Goal: Information Seeking & Learning: Learn about a topic

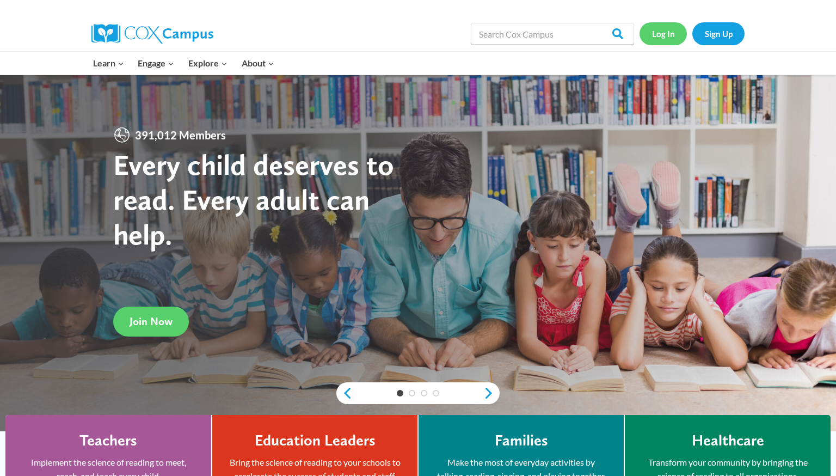
click at [672, 36] on link "Log In" at bounding box center [663, 33] width 47 height 22
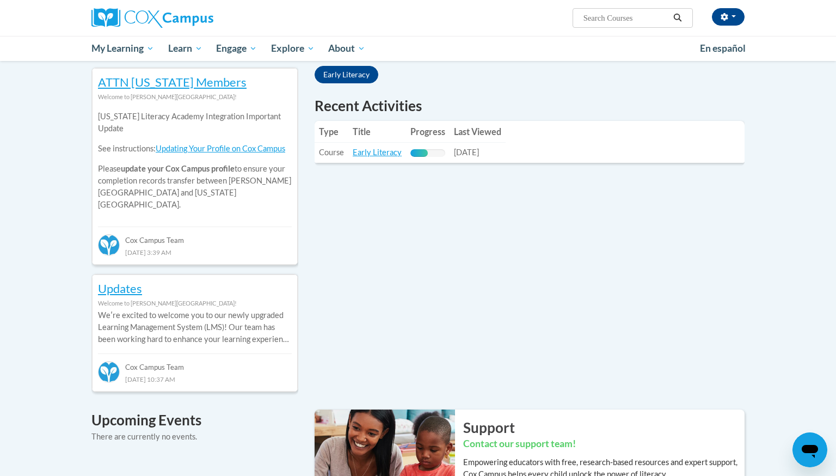
scroll to position [358, 0]
click at [388, 154] on link "Early Literacy" at bounding box center [377, 151] width 49 height 9
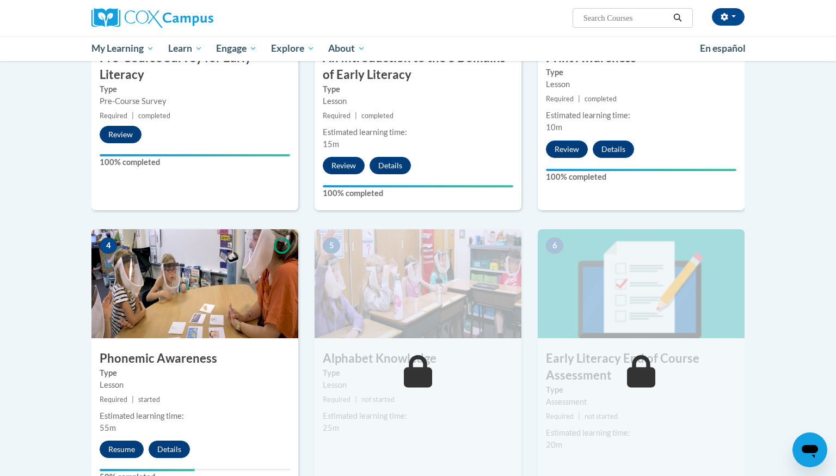
scroll to position [372, 0]
click at [125, 446] on button "Resume" at bounding box center [122, 448] width 44 height 17
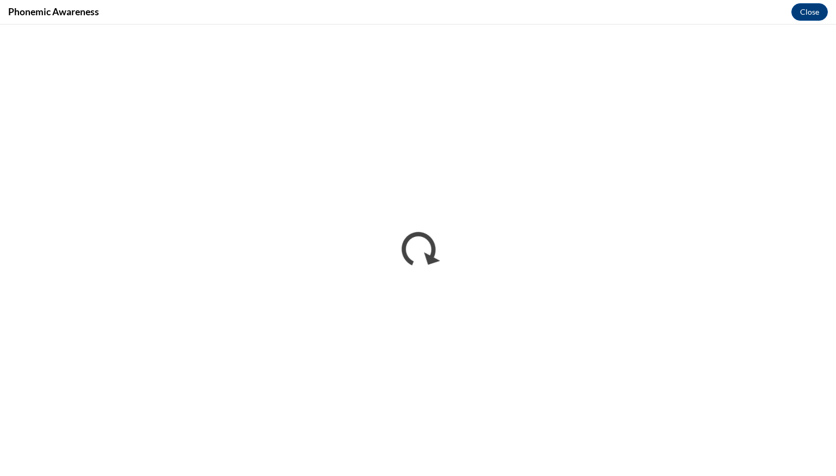
scroll to position [0, 0]
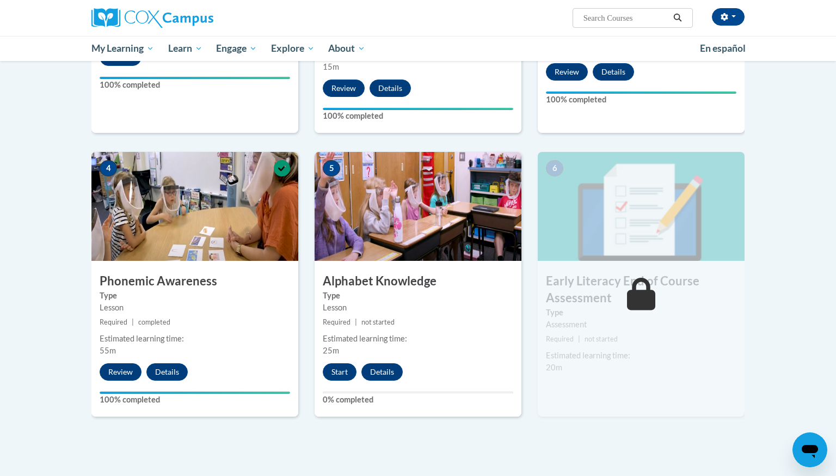
scroll to position [451, 0]
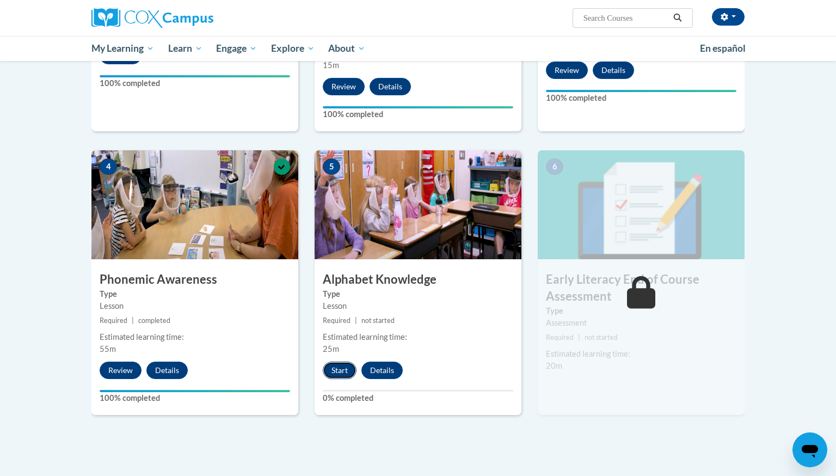
click at [343, 375] on button "Start" at bounding box center [340, 369] width 34 height 17
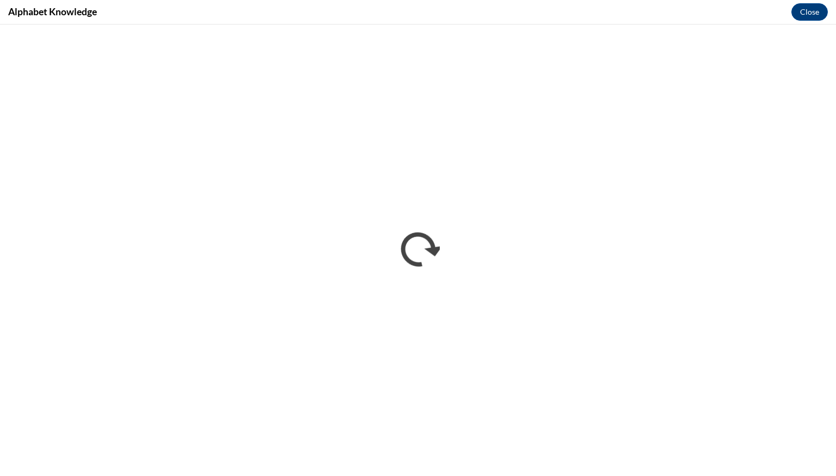
scroll to position [0, 0]
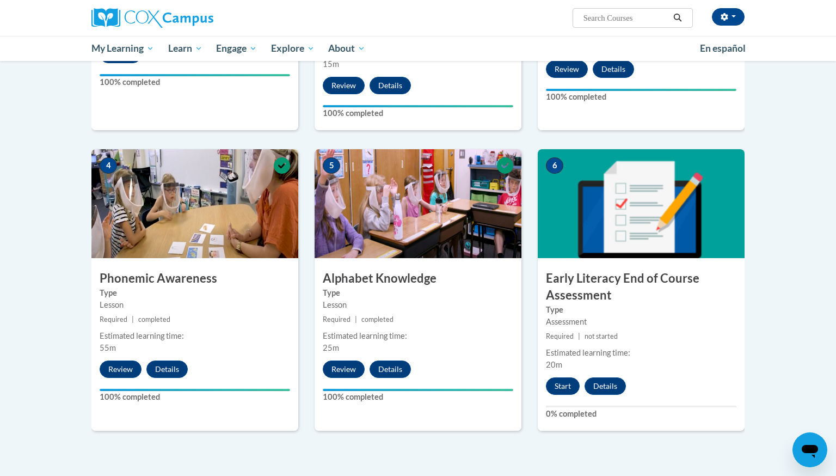
scroll to position [452, 0]
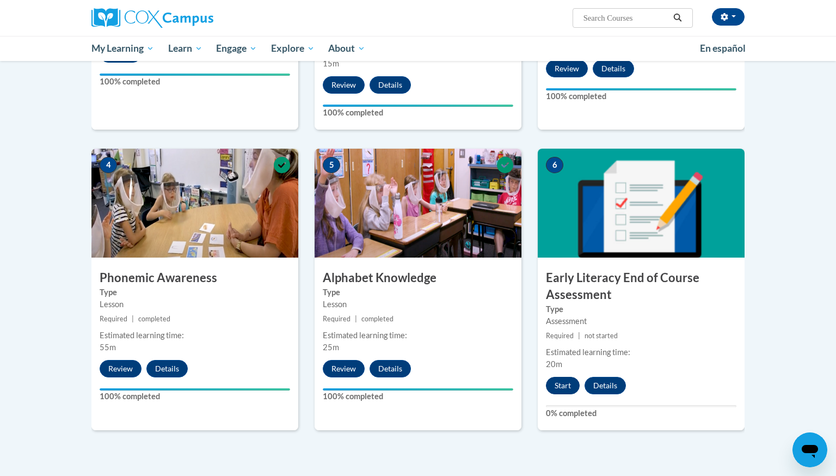
click at [570, 388] on button "Start" at bounding box center [563, 385] width 34 height 17
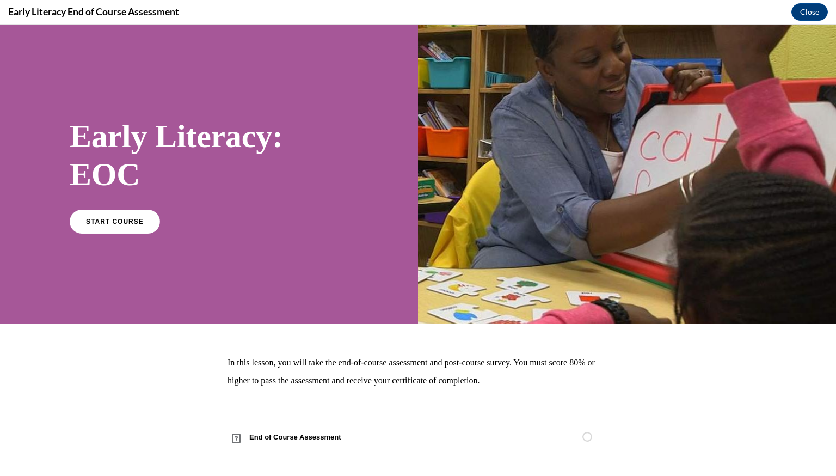
scroll to position [0, 0]
click at [115, 220] on span "START COURSE" at bounding box center [114, 221] width 60 height 8
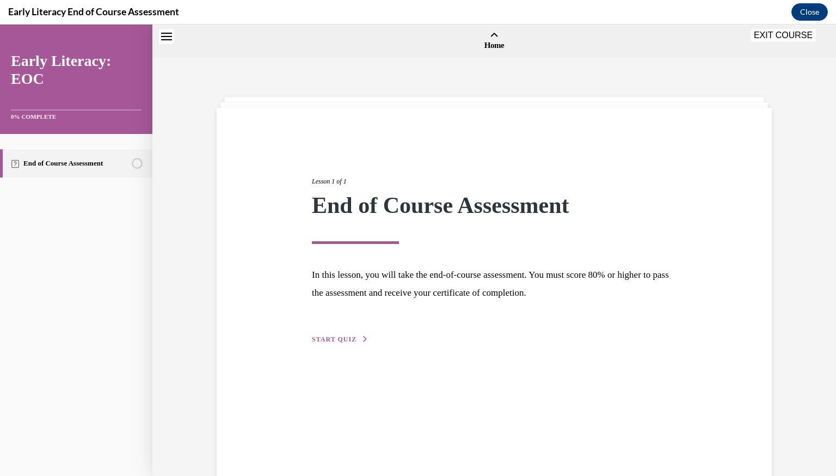
scroll to position [34, 0]
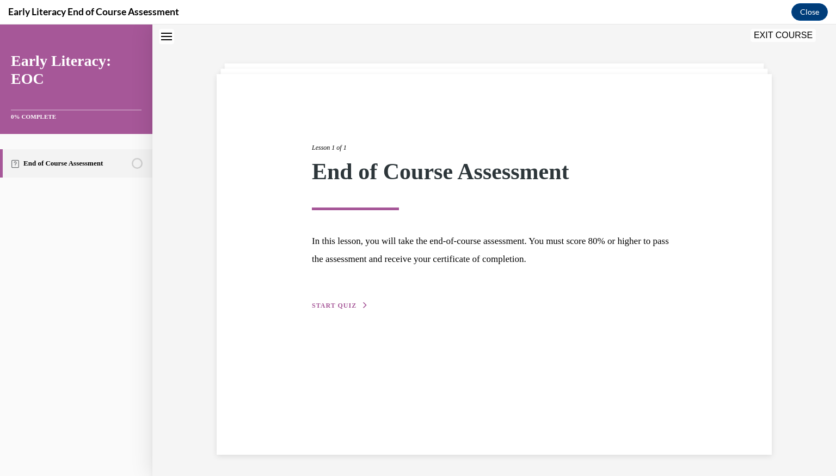
click at [344, 305] on span "START QUIZ" at bounding box center [334, 306] width 45 height 8
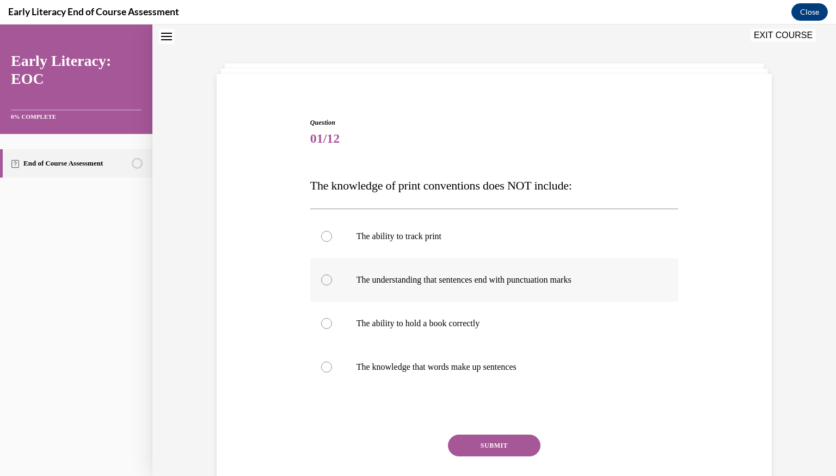
click at [373, 275] on p "The understanding that sentences end with punctuation marks" at bounding box center [504, 279] width 295 height 11
click at [496, 447] on button "SUBMIT" at bounding box center [494, 445] width 93 height 22
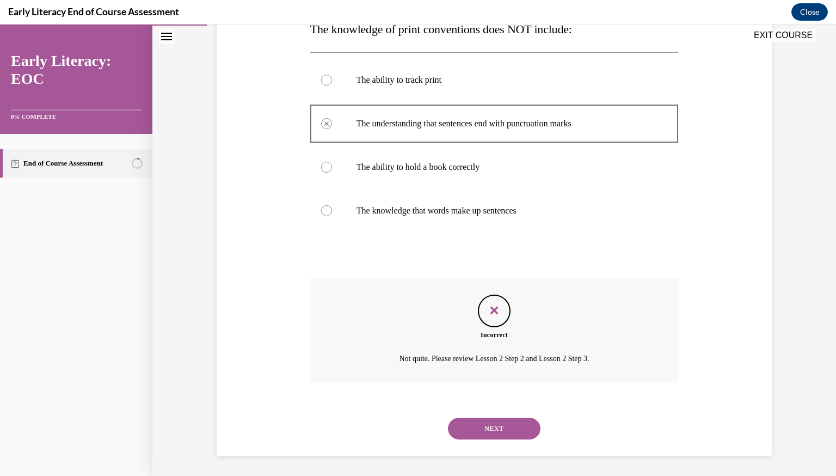
scroll to position [192, 0]
click at [506, 416] on button "NEXT" at bounding box center [494, 427] width 93 height 22
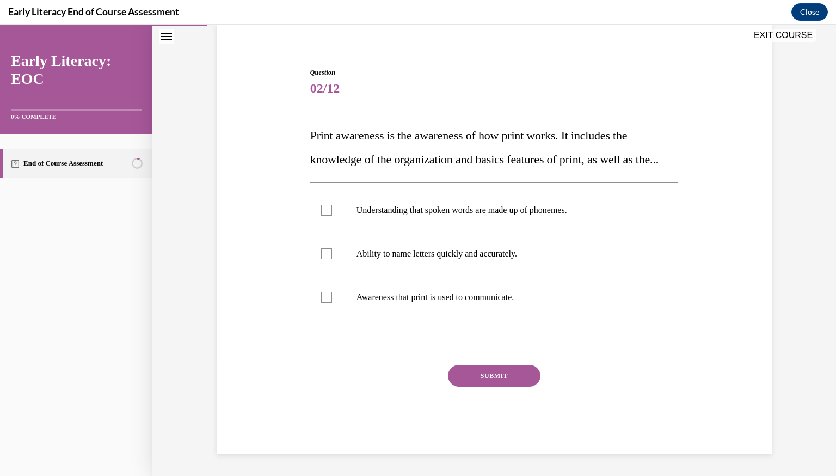
scroll to position [108, 0]
click at [512, 297] on p "Awareness that print is used to communicate." at bounding box center [504, 297] width 295 height 11
click at [504, 376] on button "SUBMIT" at bounding box center [494, 376] width 93 height 22
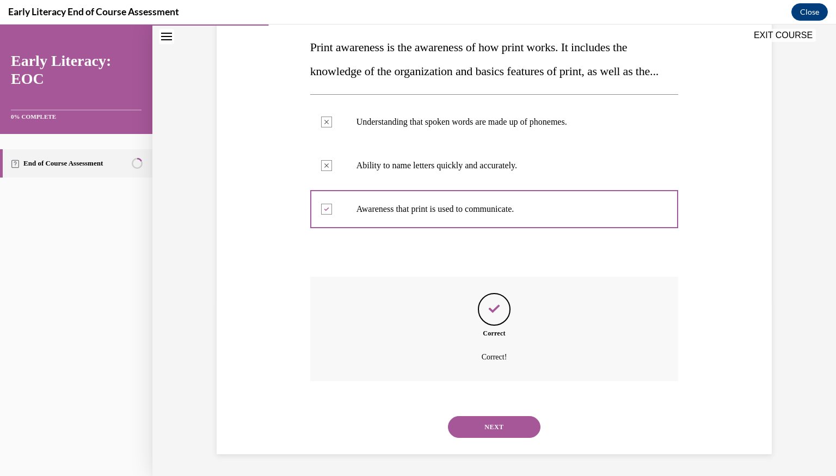
scroll to position [196, 0]
click at [484, 420] on button "NEXT" at bounding box center [494, 427] width 93 height 22
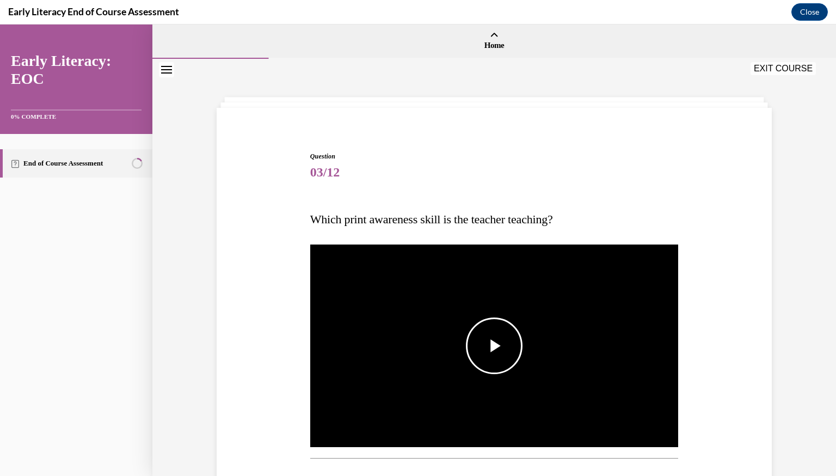
click at [494, 346] on span "Video player" at bounding box center [494, 346] width 0 height 0
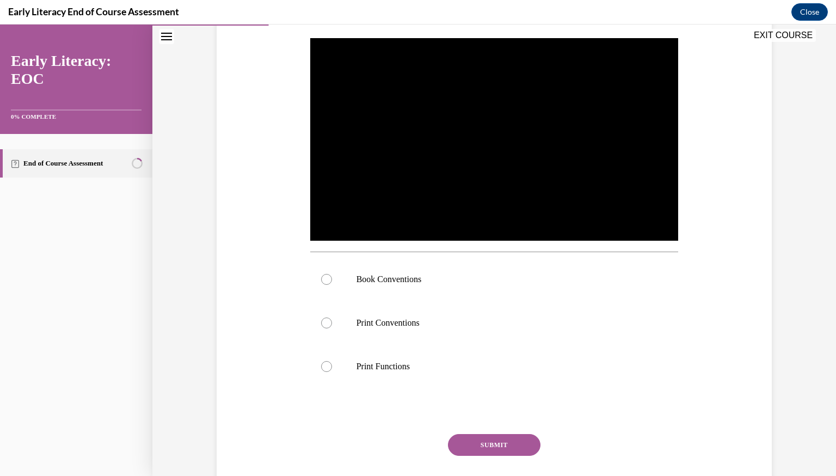
scroll to position [207, 0]
click at [455, 327] on p "Print Conventions" at bounding box center [504, 322] width 295 height 11
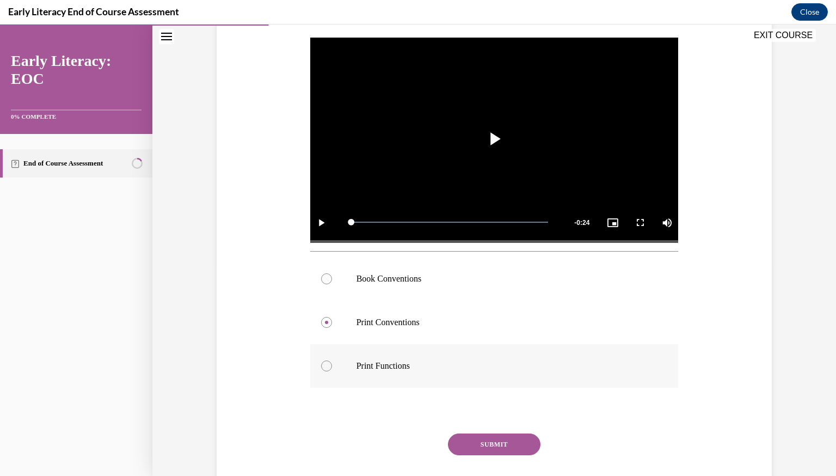
click at [345, 360] on div at bounding box center [494, 366] width 369 height 44
click at [469, 441] on button "SUBMIT" at bounding box center [494, 444] width 93 height 22
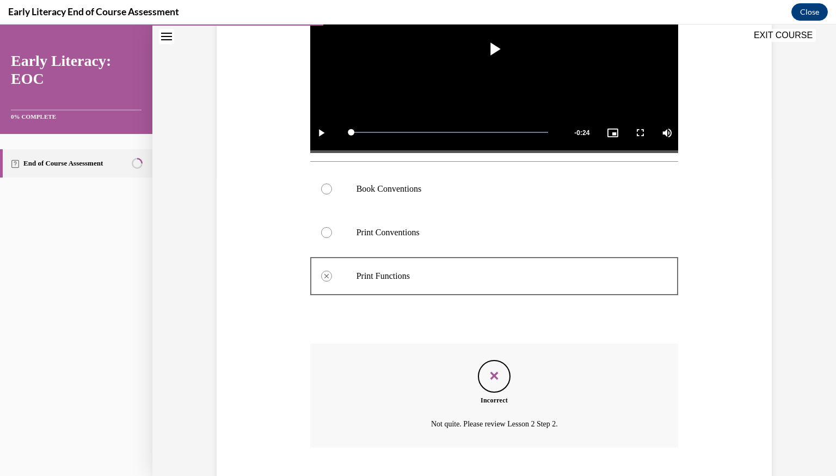
scroll to position [363, 0]
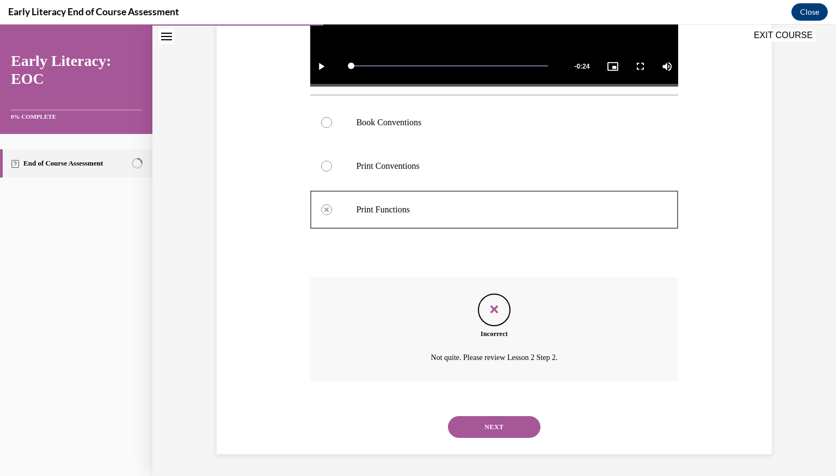
click at [486, 441] on div "NEXT" at bounding box center [494, 427] width 369 height 44
click at [489, 429] on button "NEXT" at bounding box center [494, 427] width 93 height 22
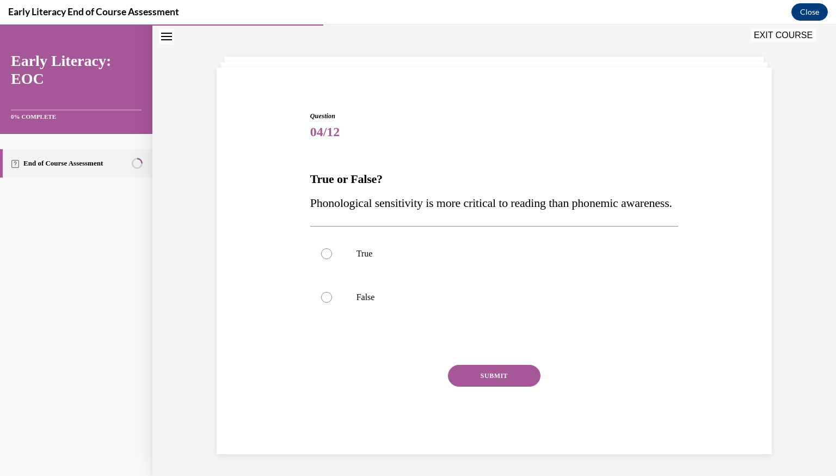
click at [309, 169] on div "Question 04/12 True or False? Phonological sensitivity is more critical to read…" at bounding box center [495, 274] width 374 height 359
click at [310, 140] on div "Question 04/12 True or False? Phonological sensitivity is more critical to read…" at bounding box center [494, 282] width 369 height 343
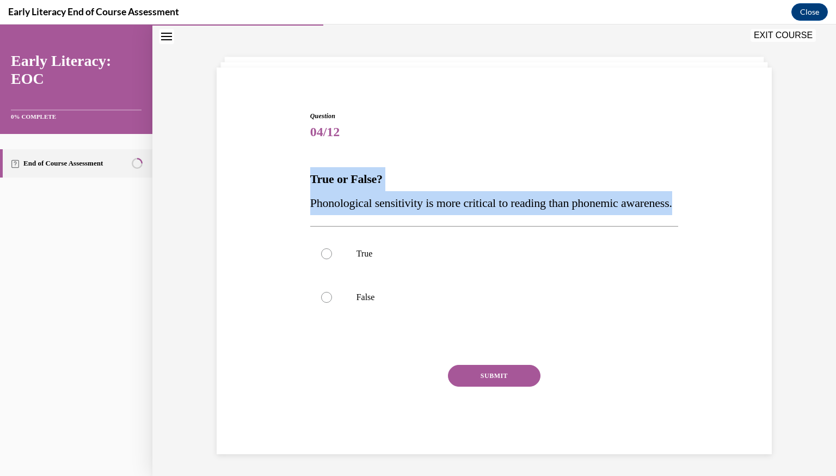
drag, startPoint x: 310, startPoint y: 156, endPoint x: 414, endPoint y: 199, distance: 112.2
click at [414, 199] on div "True or False? Phonological sensitivity is more critical to reading than phonem…" at bounding box center [494, 191] width 369 height 48
copy div "True or False? Phonological sensitivity is more critical to reading than phonem…"
click at [358, 295] on p "False" at bounding box center [504, 297] width 295 height 11
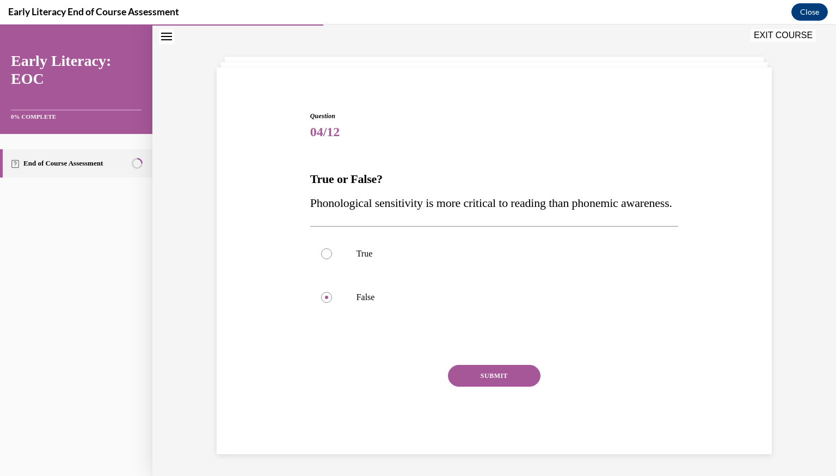
click at [466, 371] on button "SUBMIT" at bounding box center [494, 376] width 93 height 22
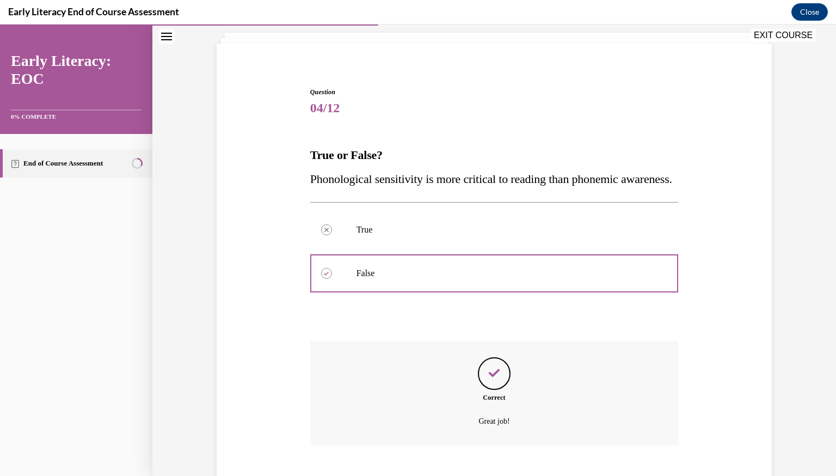
scroll to position [152, 0]
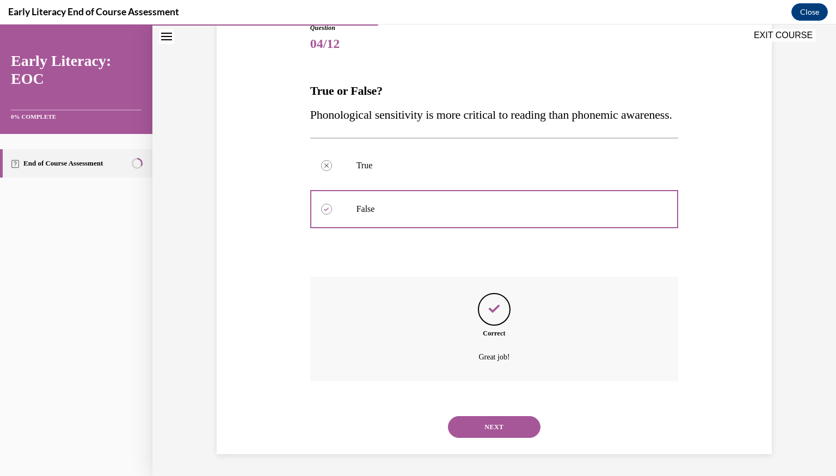
click at [476, 432] on button "NEXT" at bounding box center [494, 427] width 93 height 22
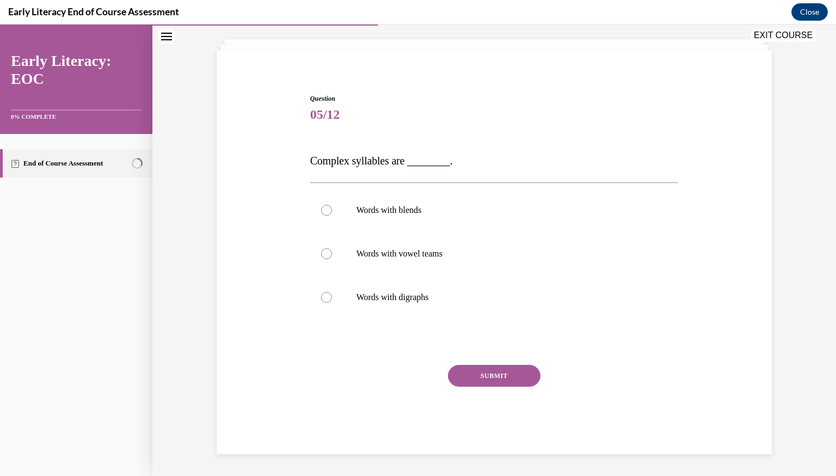
scroll to position [58, 0]
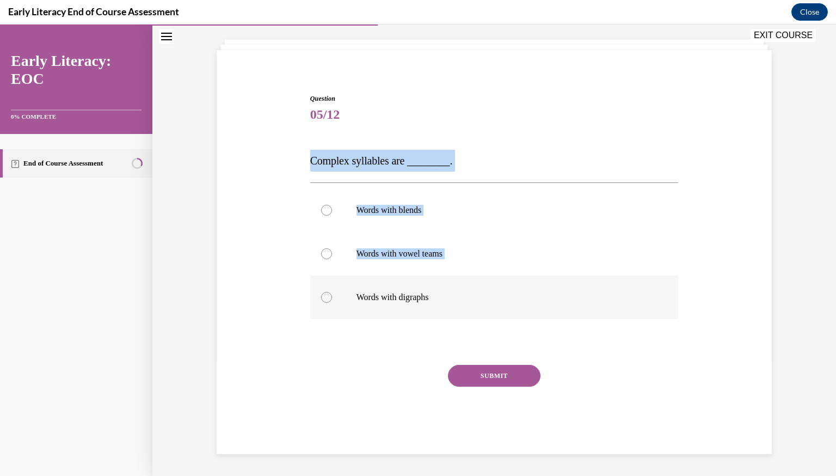
drag, startPoint x: 307, startPoint y: 161, endPoint x: 492, endPoint y: 284, distance: 222.1
click at [492, 284] on div "Question 05/12 Complex syllables are ________. Words with blends Words with vow…" at bounding box center [495, 265] width 374 height 377
click at [337, 126] on div "Question 05/12 Complex syllables are ________. Words with blends Words with vow…" at bounding box center [494, 274] width 369 height 360
drag, startPoint x: 303, startPoint y: 161, endPoint x: 455, endPoint y: 164, distance: 151.9
click at [455, 164] on div "Question 05/12 Complex syllables are ________. Words with blends Words with vow…" at bounding box center [494, 257] width 561 height 393
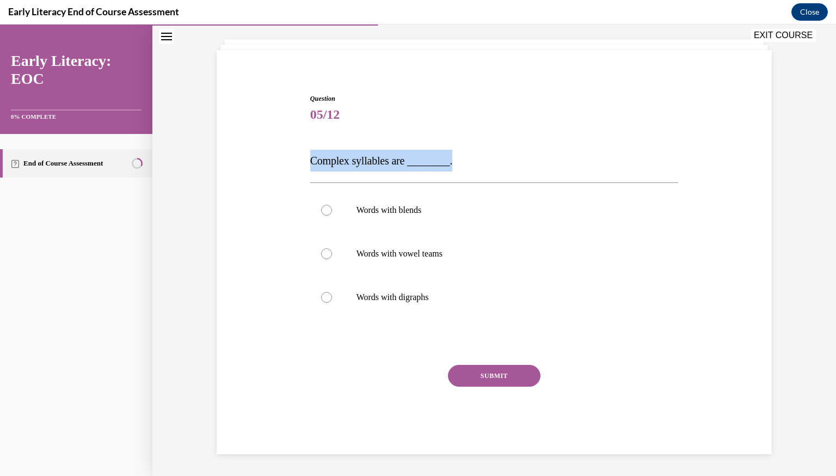
copy span "Complex syllables are ________."
click at [403, 207] on p "Words with blends" at bounding box center [504, 210] width 295 height 11
click at [489, 379] on button "SUBMIT" at bounding box center [494, 376] width 93 height 22
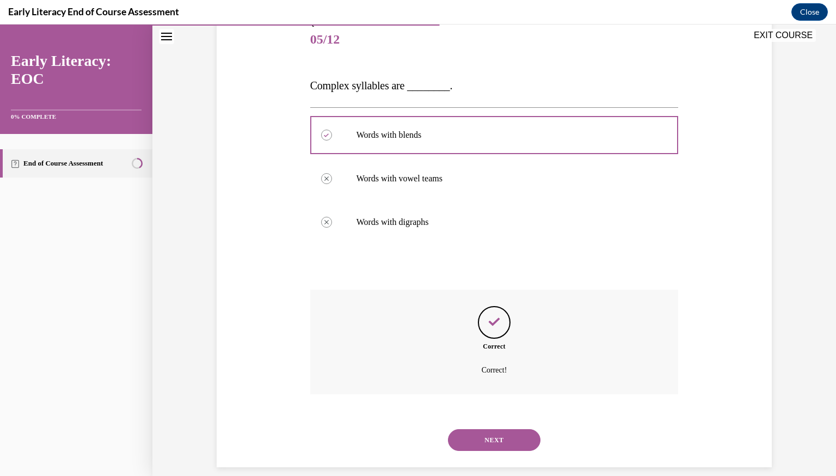
scroll to position [146, 0]
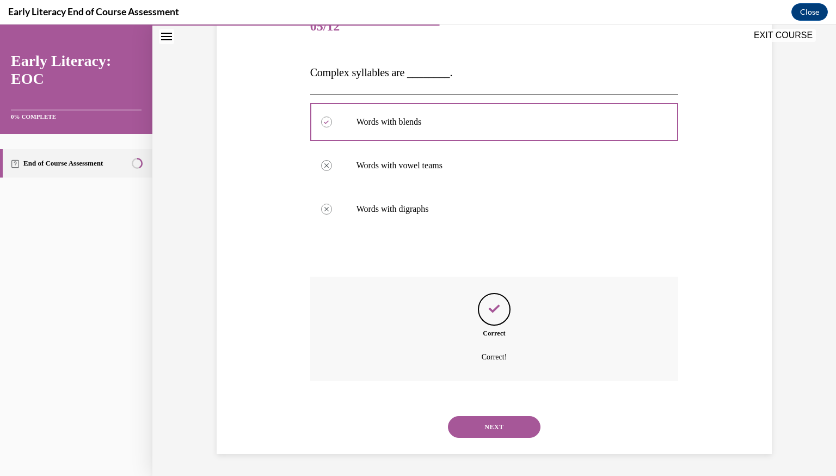
click at [477, 420] on button "NEXT" at bounding box center [494, 427] width 93 height 22
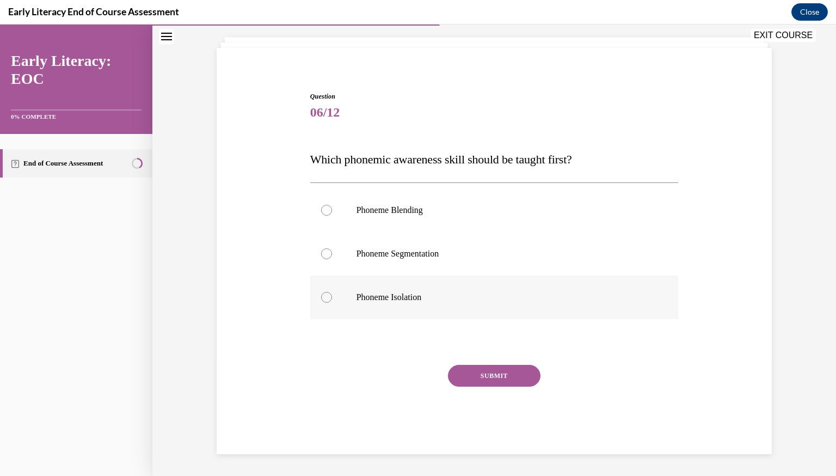
click at [357, 285] on div at bounding box center [494, 297] width 369 height 44
click at [505, 377] on button "SUBMIT" at bounding box center [494, 376] width 93 height 22
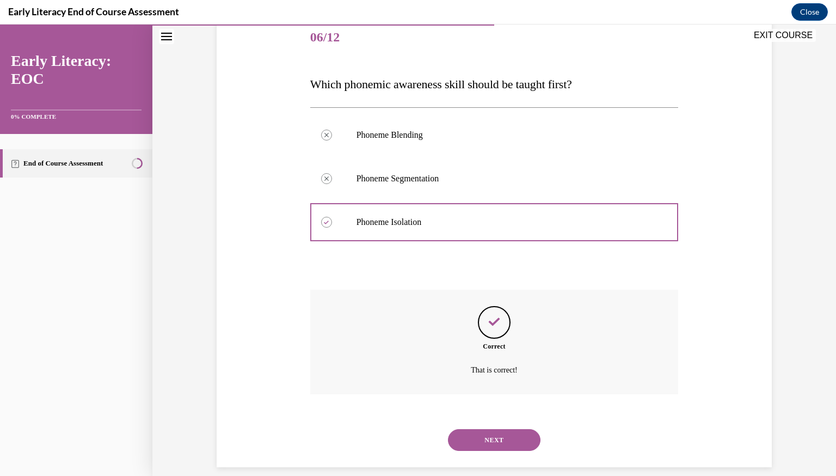
scroll to position [148, 0]
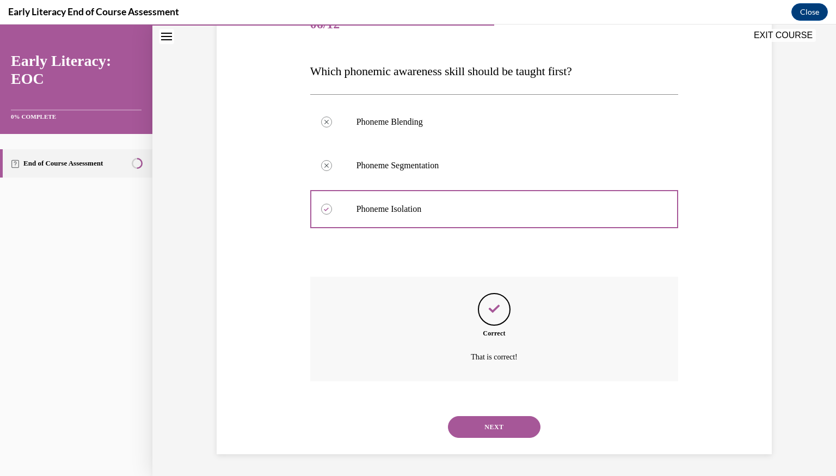
click at [493, 427] on button "NEXT" at bounding box center [494, 427] width 93 height 22
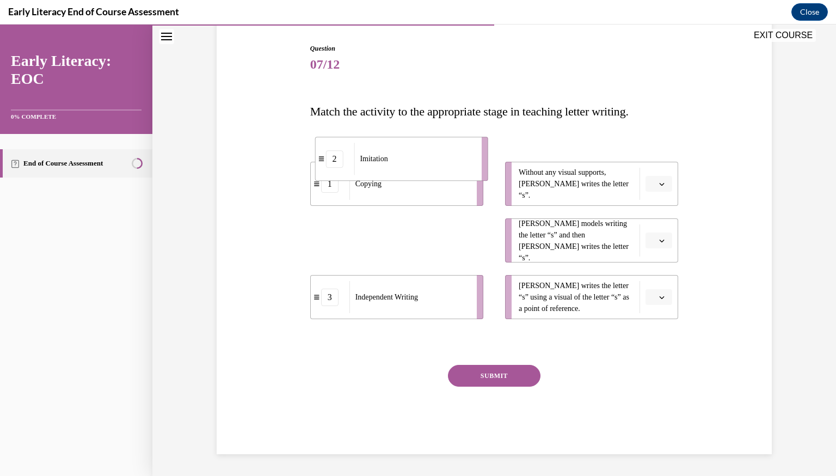
drag, startPoint x: 373, startPoint y: 251, endPoint x: 378, endPoint y: 170, distance: 81.8
click at [378, 170] on div "Imitation" at bounding box center [414, 159] width 120 height 32
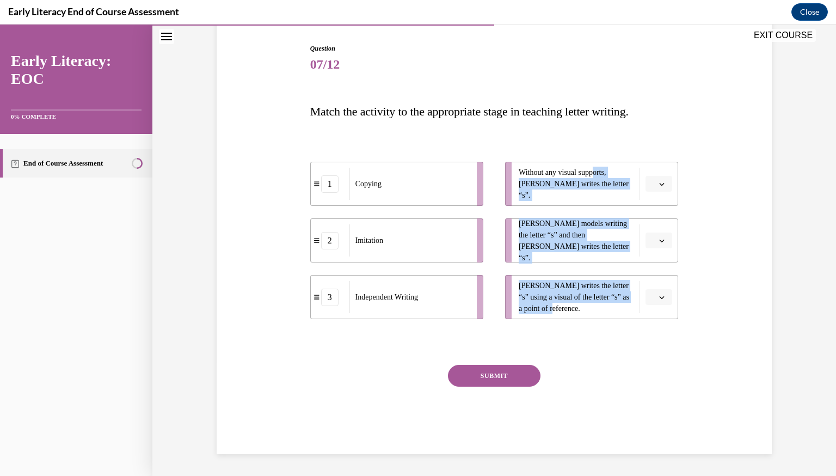
drag, startPoint x: 599, startPoint y: 176, endPoint x: 574, endPoint y: 310, distance: 136.8
click at [574, 310] on ul "Without any visual supports, [PERSON_NAME] writes the letter “s”. [PERSON_NAME]…" at bounding box center [586, 240] width 184 height 157
click at [664, 181] on icon "button" at bounding box center [661, 183] width 5 height 5
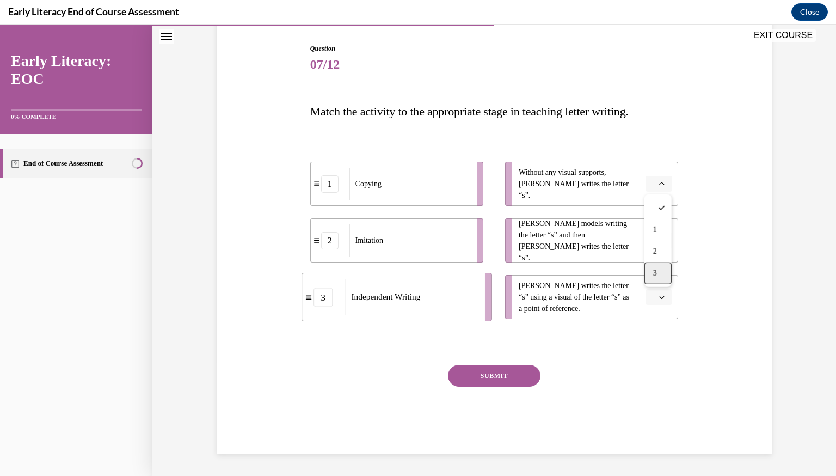
click at [659, 274] on div "3" at bounding box center [658, 273] width 27 height 22
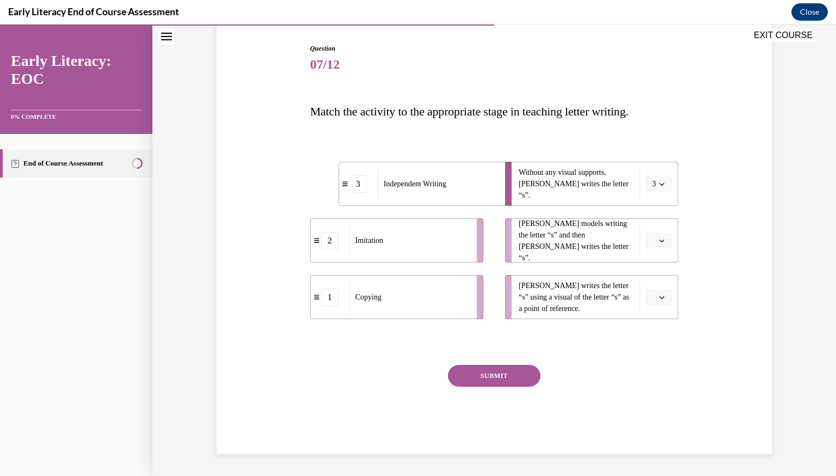
click at [654, 238] on span "Please select an option" at bounding box center [654, 240] width 4 height 11
click at [662, 286] on div "1" at bounding box center [658, 286] width 27 height 22
click at [664, 298] on icon "button" at bounding box center [661, 296] width 5 height 5
click at [660, 362] on div "2" at bounding box center [658, 365] width 27 height 22
click at [486, 378] on button "SUBMIT" at bounding box center [494, 376] width 93 height 22
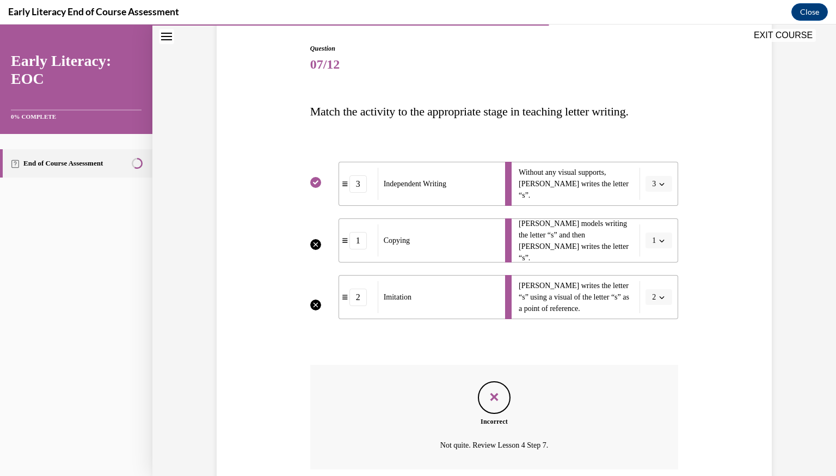
scroll to position [196, 0]
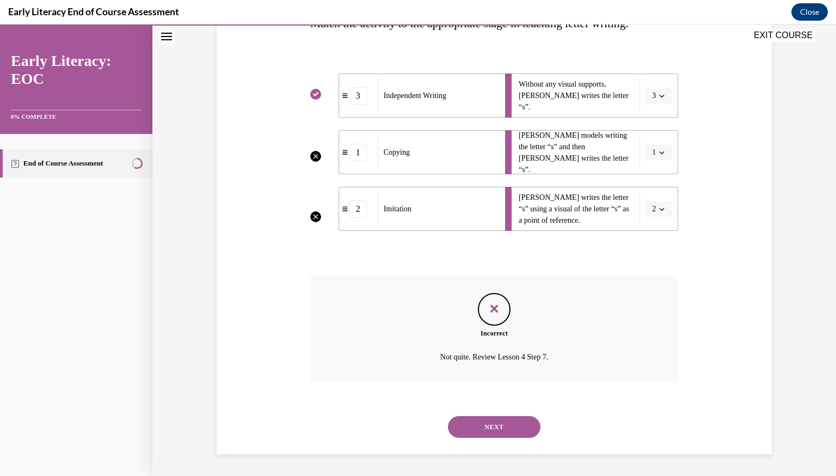
click at [505, 425] on button "NEXT" at bounding box center [494, 427] width 93 height 22
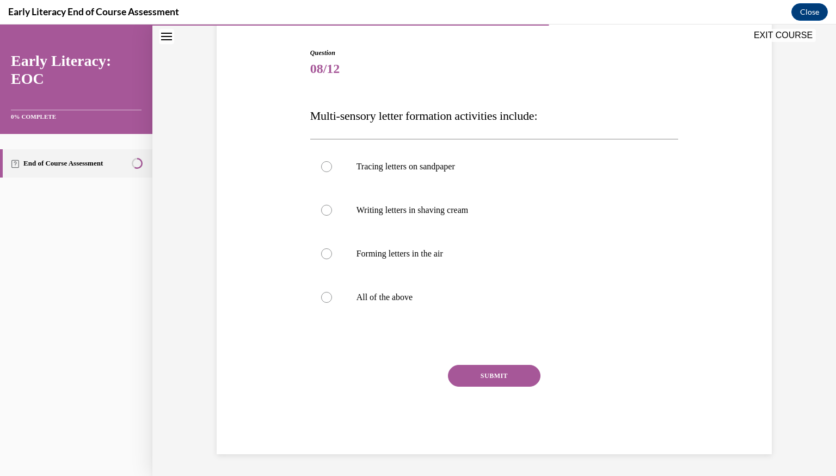
scroll to position [103, 0]
click at [405, 286] on div at bounding box center [494, 297] width 369 height 44
click at [461, 375] on button "SUBMIT" at bounding box center [494, 376] width 93 height 22
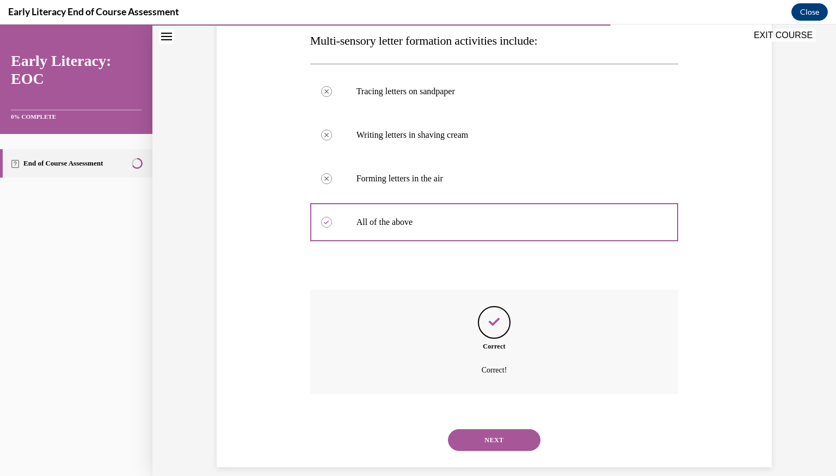
scroll to position [192, 0]
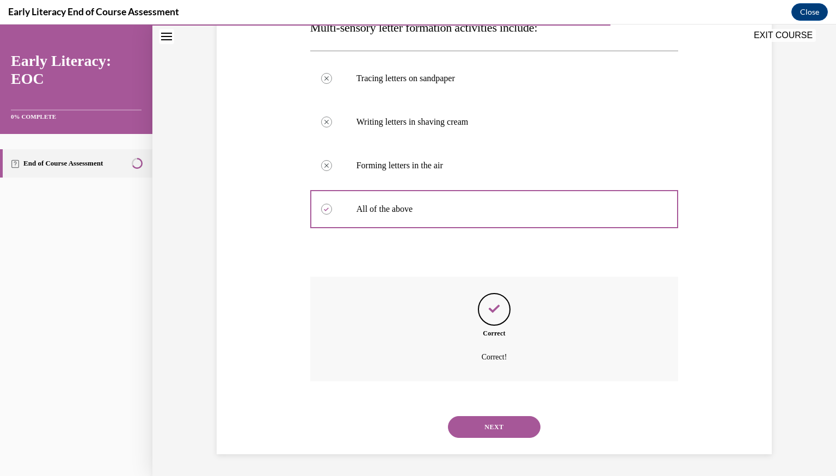
click at [480, 422] on button "NEXT" at bounding box center [494, 427] width 93 height 22
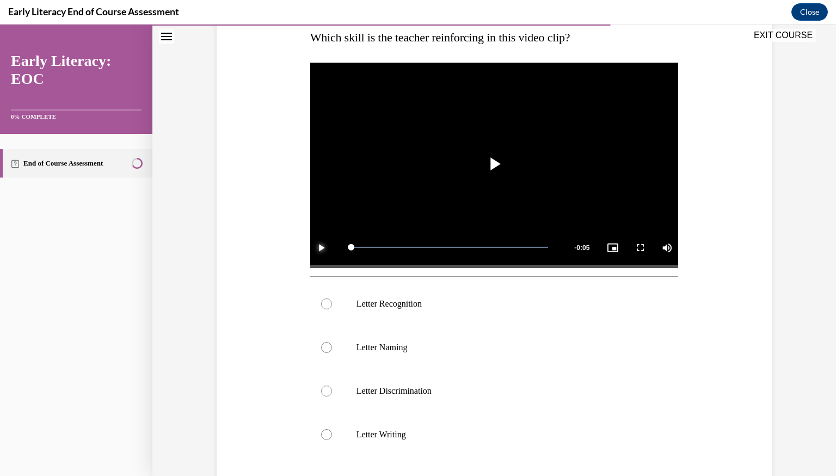
scroll to position [185, 0]
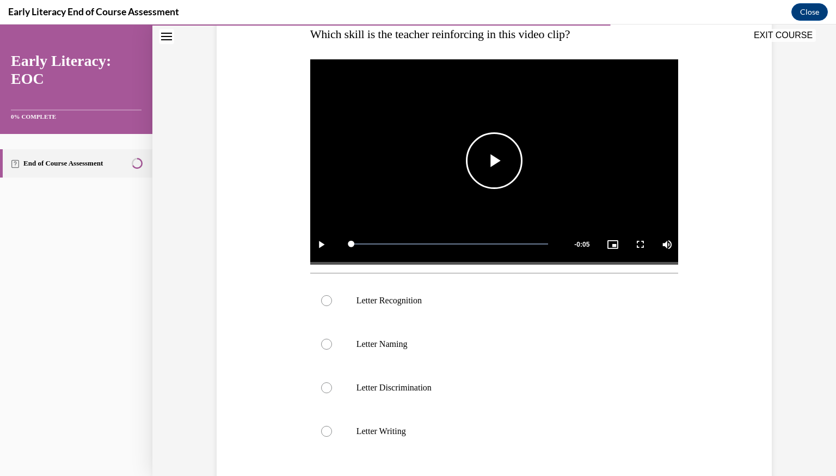
click at [553, 151] on video "Video player" at bounding box center [494, 160] width 369 height 207
click at [359, 347] on p "Letter Naming" at bounding box center [504, 344] width 295 height 11
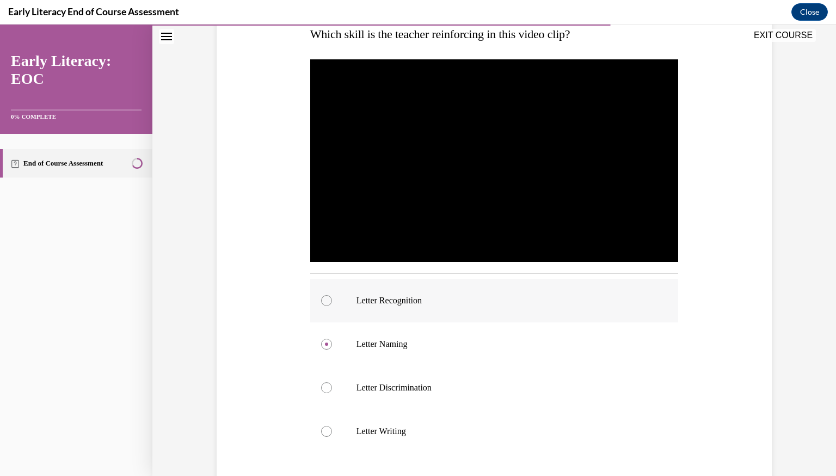
click at [474, 305] on div at bounding box center [494, 301] width 369 height 44
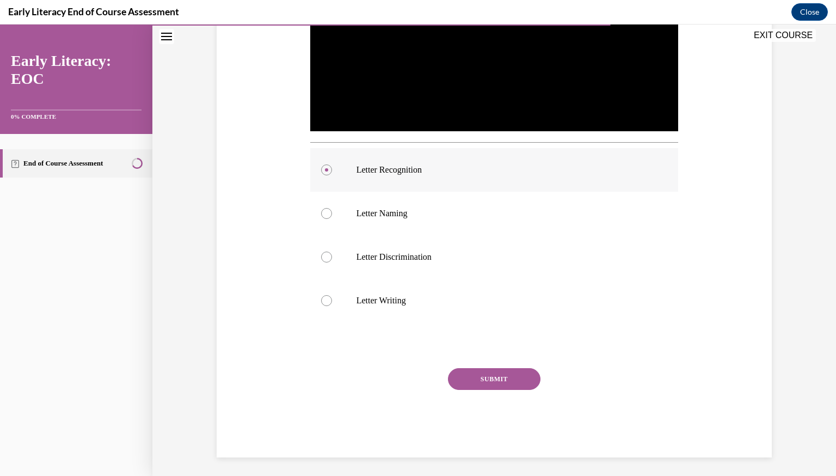
scroll to position [318, 0]
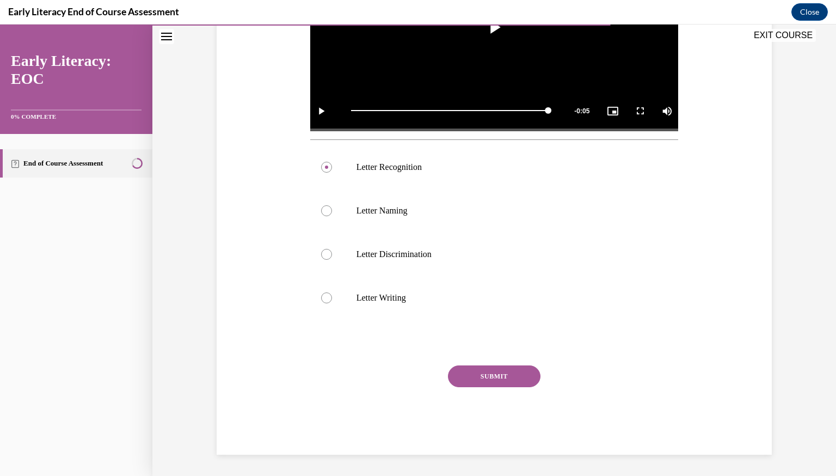
click at [511, 383] on button "SUBMIT" at bounding box center [494, 376] width 93 height 22
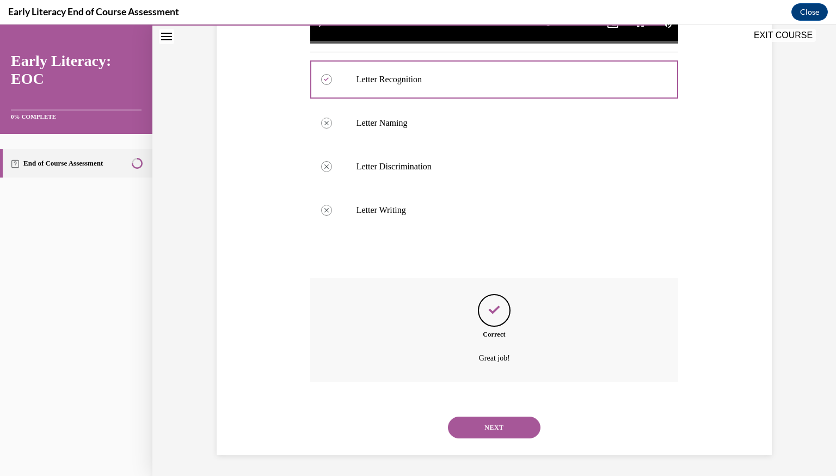
scroll to position [407, 0]
click at [507, 429] on button "NEXT" at bounding box center [494, 427] width 93 height 22
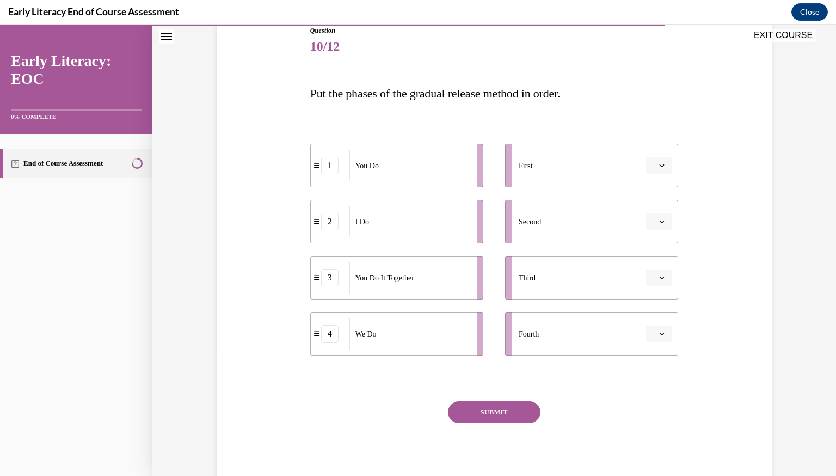
scroll to position [128, 0]
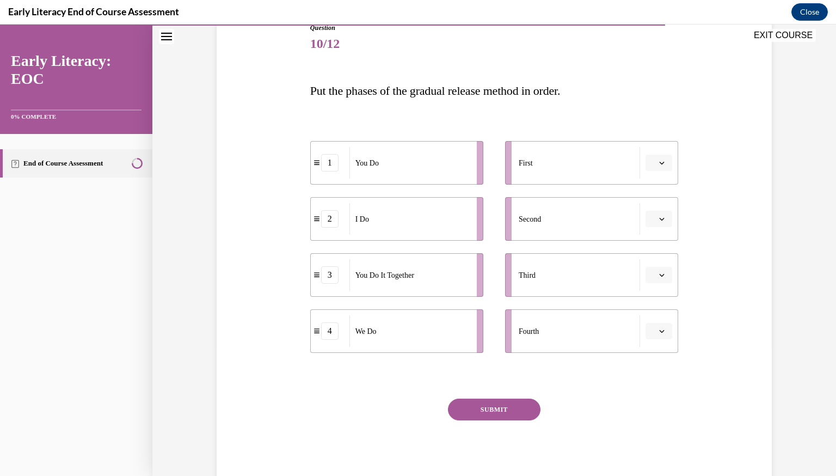
click at [662, 161] on icon "button" at bounding box center [661, 162] width 5 height 5
click at [656, 201] on div "1" at bounding box center [658, 209] width 27 height 22
click at [668, 167] on button "1" at bounding box center [659, 163] width 27 height 16
click at [652, 230] on span "2" at bounding box center [653, 230] width 4 height 9
click at [665, 222] on span "button" at bounding box center [662, 219] width 8 height 8
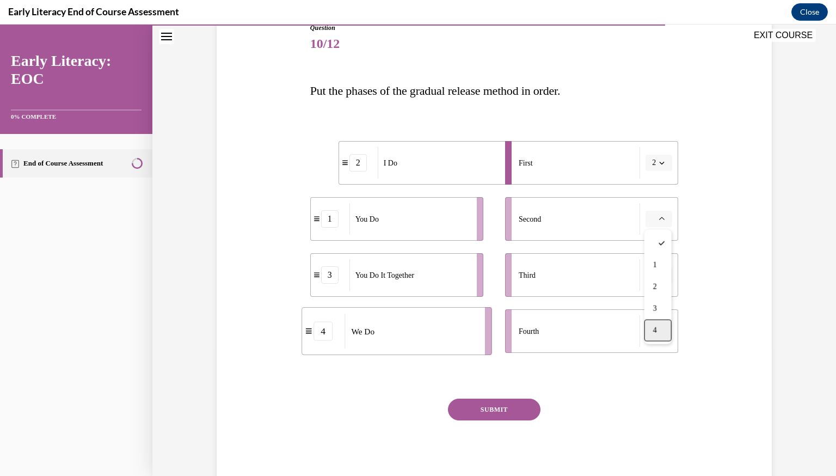
click at [657, 322] on div "4" at bounding box center [658, 331] width 27 height 22
click at [662, 284] on li "Third" at bounding box center [591, 275] width 173 height 44
click at [663, 275] on icon "button" at bounding box center [661, 274] width 5 height 5
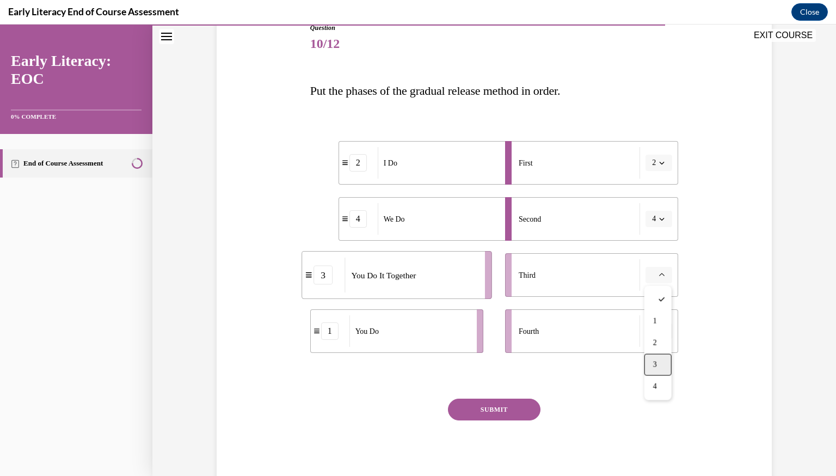
click at [661, 364] on div "3" at bounding box center [658, 365] width 27 height 22
click at [666, 335] on button "button" at bounding box center [659, 331] width 27 height 16
click at [664, 366] on div "1" at bounding box center [658, 377] width 27 height 22
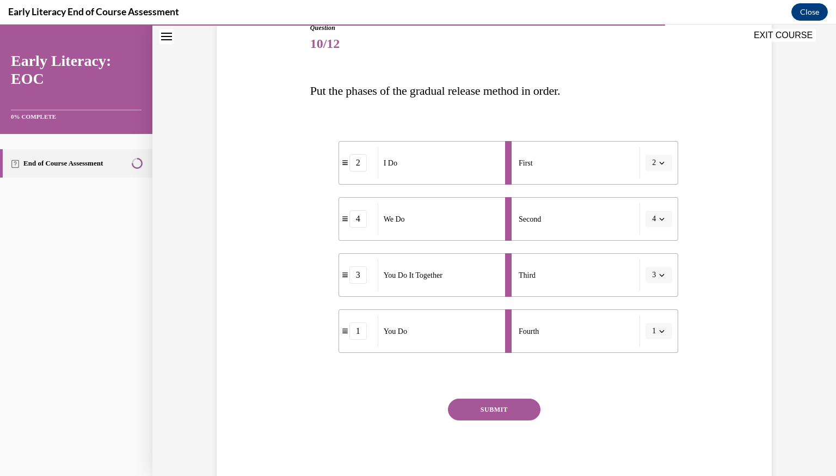
click at [512, 410] on button "SUBMIT" at bounding box center [494, 409] width 93 height 22
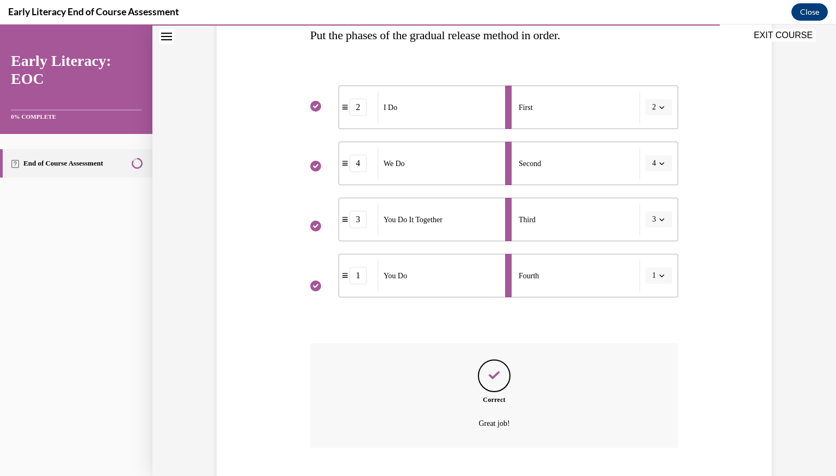
scroll to position [250, 0]
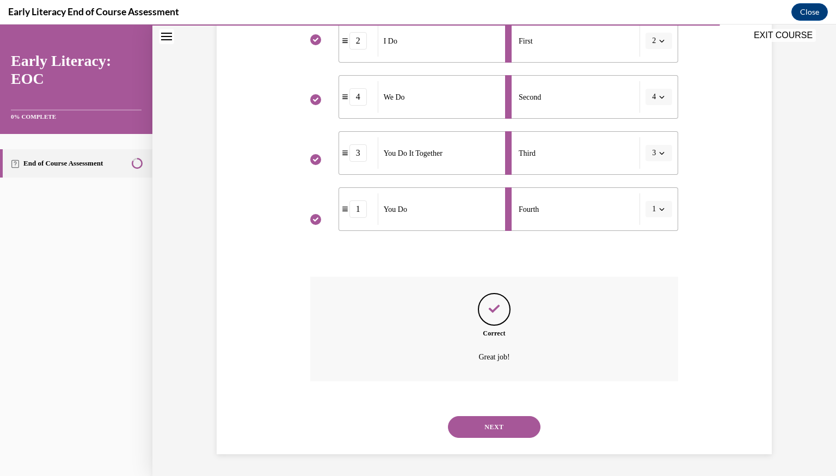
click at [498, 431] on button "NEXT" at bounding box center [494, 427] width 93 height 22
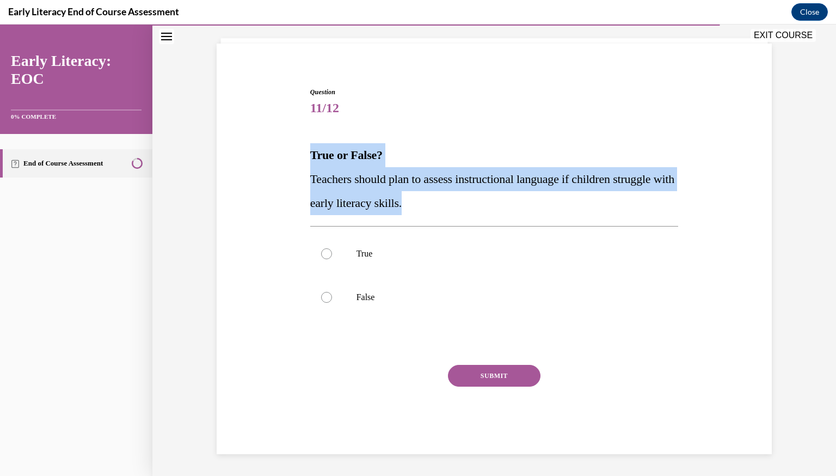
drag, startPoint x: 441, startPoint y: 206, endPoint x: 309, endPoint y: 165, distance: 138.6
click at [309, 165] on div "Question 11/12 True or False? Teachers should plan to assess instructional lang…" at bounding box center [495, 262] width 374 height 383
copy div "True or False? Teachers should plan to assess instructional language if childre…"
click at [339, 256] on div at bounding box center [494, 254] width 369 height 44
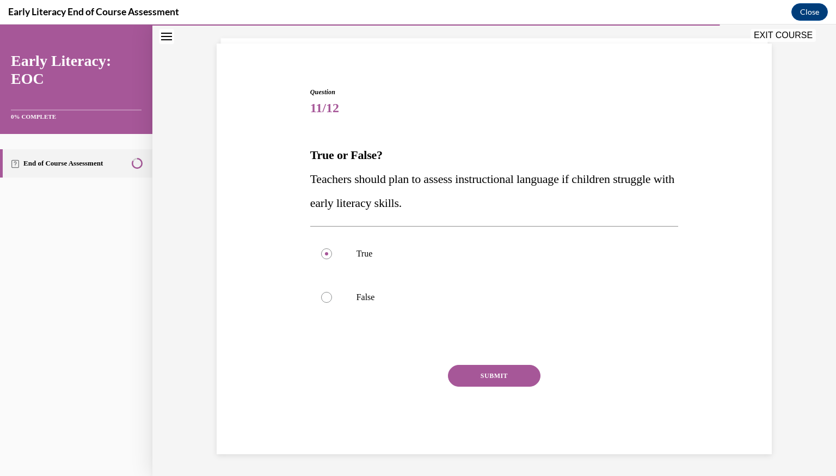
click at [467, 375] on button "SUBMIT" at bounding box center [494, 376] width 93 height 22
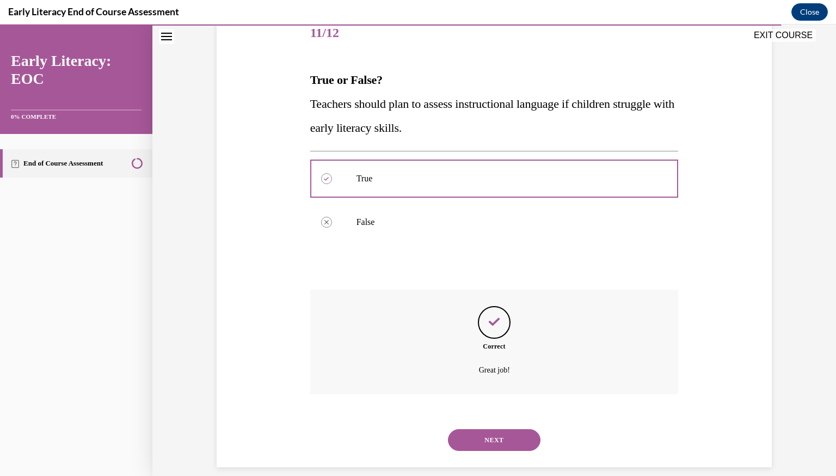
scroll to position [152, 0]
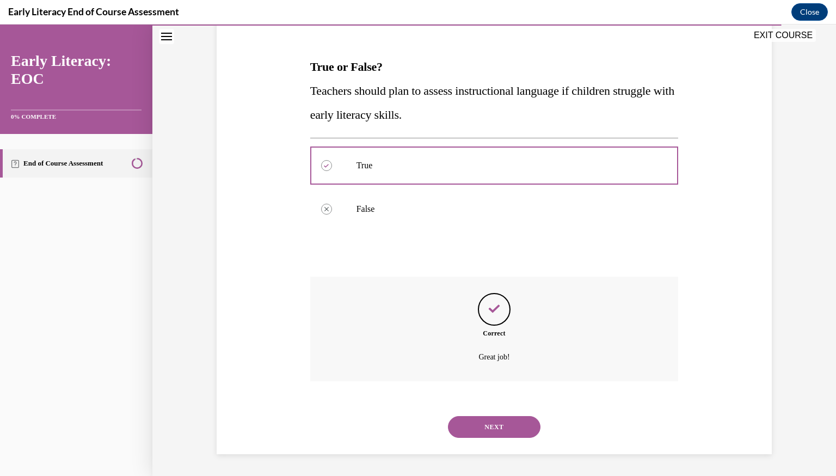
click at [481, 420] on button "NEXT" at bounding box center [494, 427] width 93 height 22
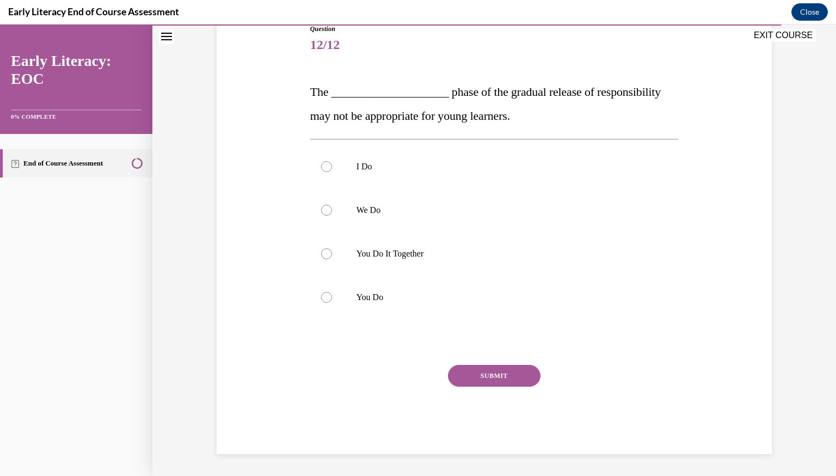
scroll to position [121, 0]
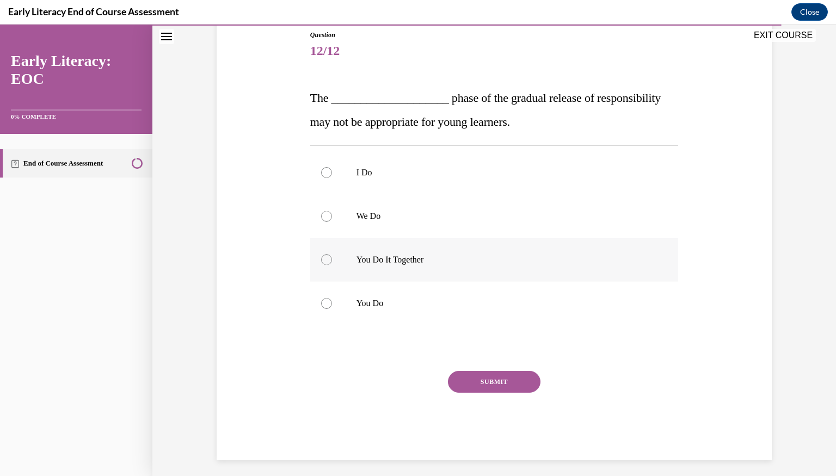
click at [396, 256] on p "You Do It Together" at bounding box center [504, 259] width 295 height 11
click at [474, 381] on button "SUBMIT" at bounding box center [494, 382] width 93 height 22
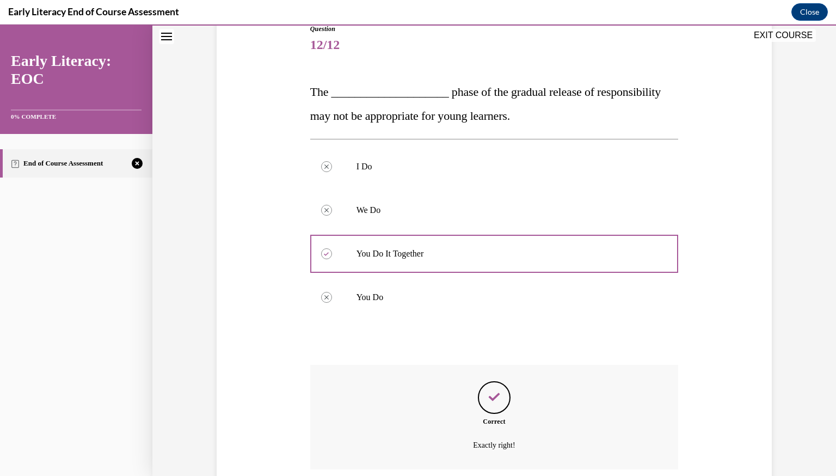
scroll to position [216, 0]
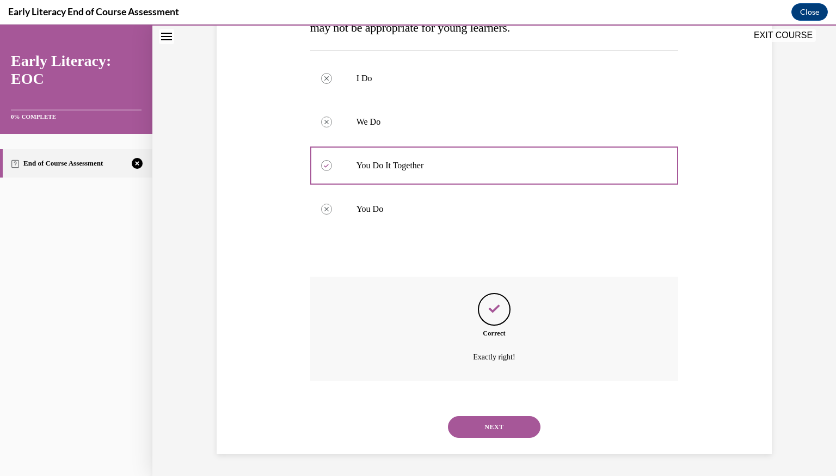
click at [488, 426] on button "NEXT" at bounding box center [494, 427] width 93 height 22
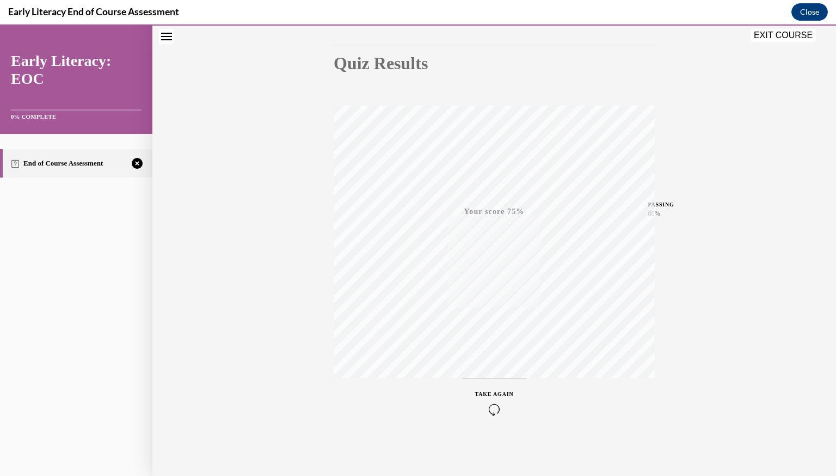
click at [492, 407] on icon "button" at bounding box center [494, 409] width 39 height 12
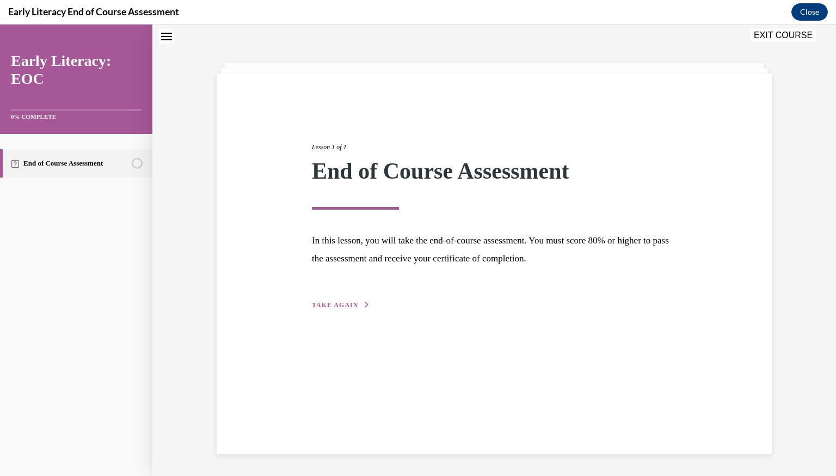
click at [338, 306] on span "TAKE AGAIN" at bounding box center [335, 305] width 46 height 8
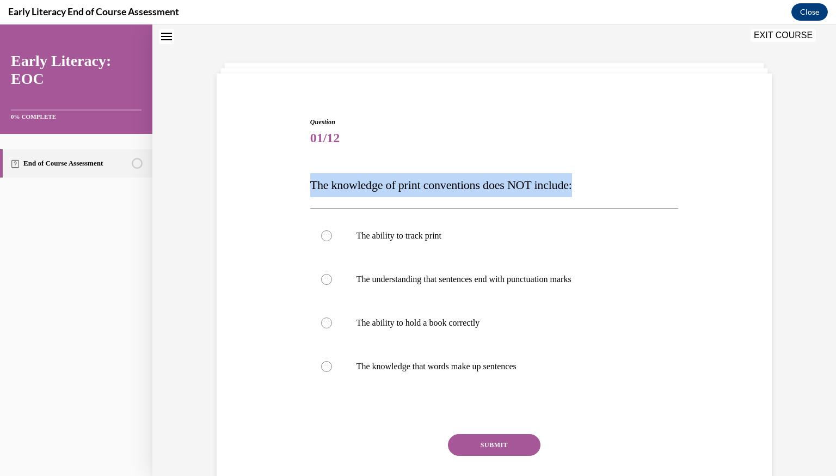
drag, startPoint x: 297, startPoint y: 181, endPoint x: 599, endPoint y: 192, distance: 302.9
click at [599, 192] on div "Question 01/12 The knowledge of print conventions does NOT include: The ability…" at bounding box center [494, 303] width 561 height 439
copy span "The knowledge of print conventions does NOT include:"
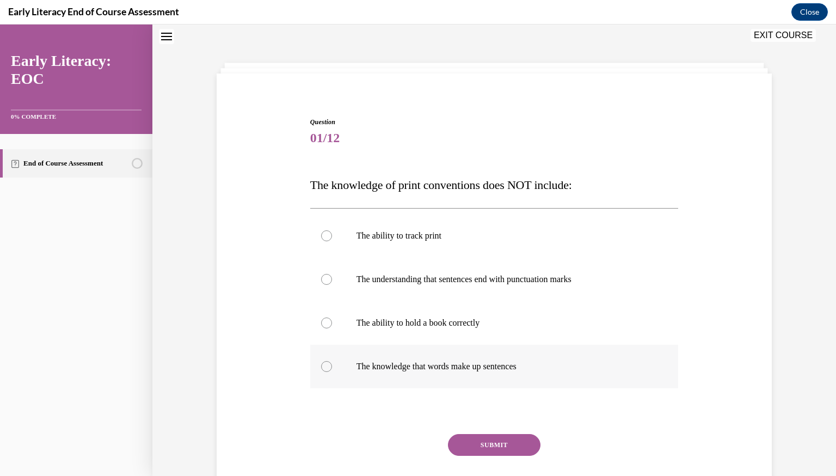
click at [457, 357] on div at bounding box center [494, 367] width 369 height 44
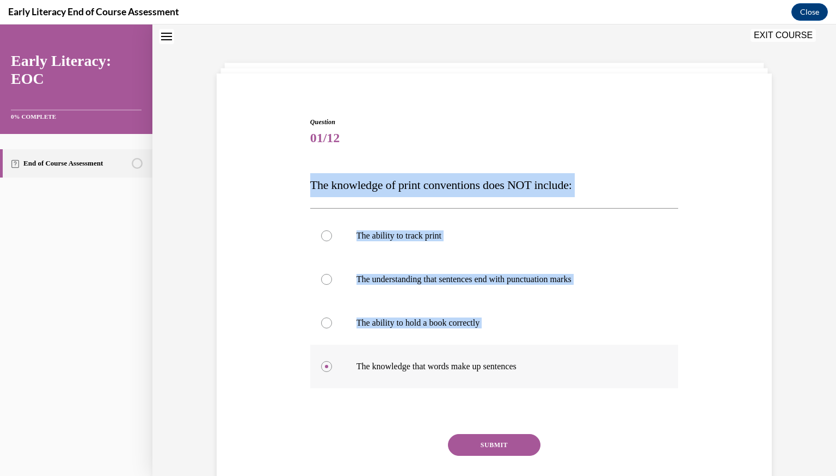
drag, startPoint x: 295, startPoint y: 193, endPoint x: 563, endPoint y: 383, distance: 328.0
click at [563, 383] on div "Question 01/12 The knowledge of print conventions does NOT include: The ability…" at bounding box center [494, 303] width 561 height 439
copy div "The knowledge of print conventions does NOT include: The ability to track print…"
click at [470, 285] on div at bounding box center [494, 279] width 369 height 44
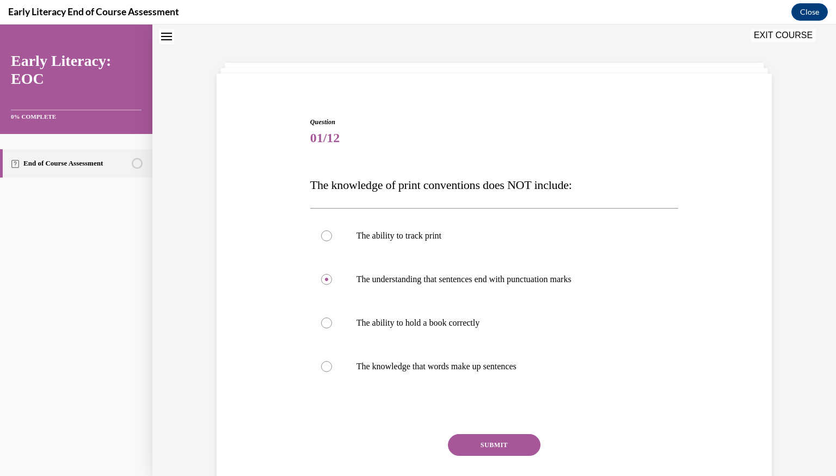
click at [505, 445] on button "SUBMIT" at bounding box center [494, 445] width 93 height 22
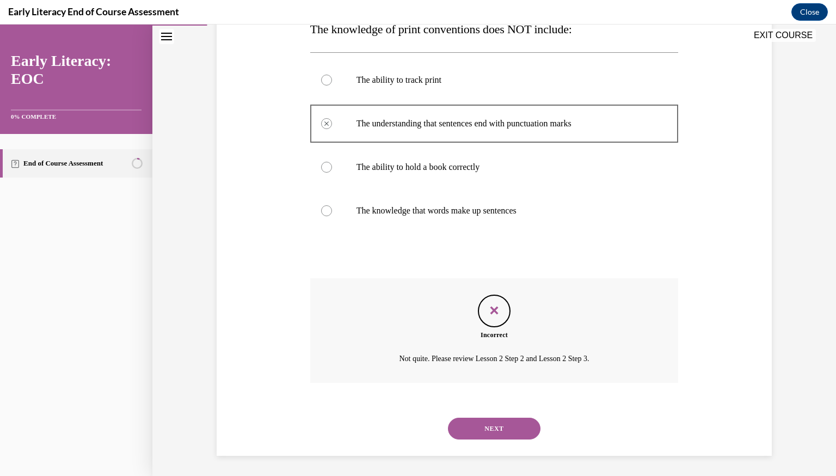
scroll to position [192, 0]
click at [514, 353] on p "Not quite. Please review Lesson 2 Step 2 and Lesson 2 Step 3." at bounding box center [494, 357] width 286 height 13
click at [512, 422] on button "NEXT" at bounding box center [494, 427] width 93 height 22
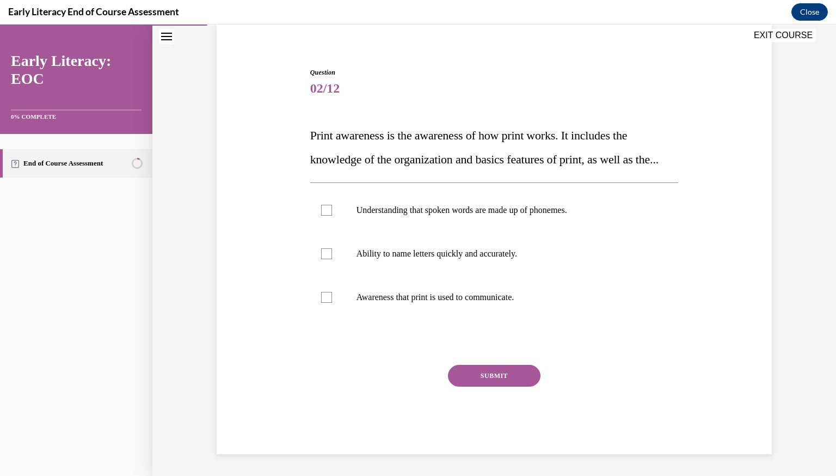
scroll to position [108, 0]
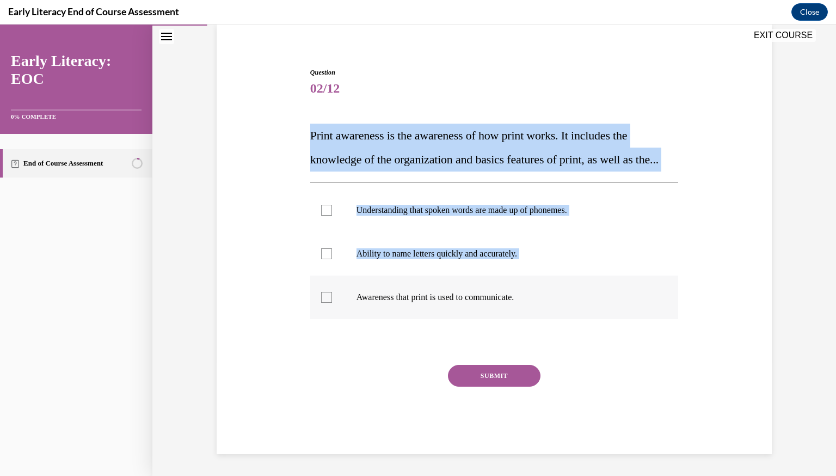
drag, startPoint x: 307, startPoint y: 116, endPoint x: 548, endPoint y: 291, distance: 297.4
click at [548, 291] on div "Question 02/12 Print awareness is the awareness of how print works. It includes…" at bounding box center [495, 252] width 374 height 403
copy div "Print awareness is the awareness of how print works. It includes the knowledge …"
click at [399, 302] on p "Awareness that print is used to communicate." at bounding box center [504, 297] width 295 height 11
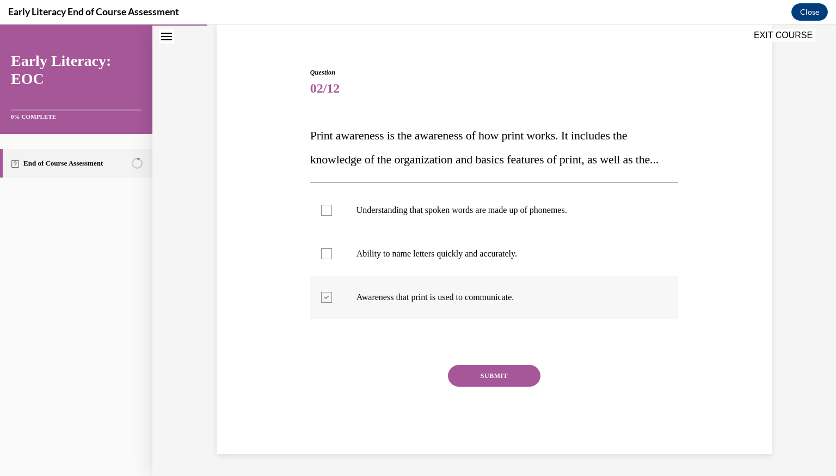
scroll to position [103, 0]
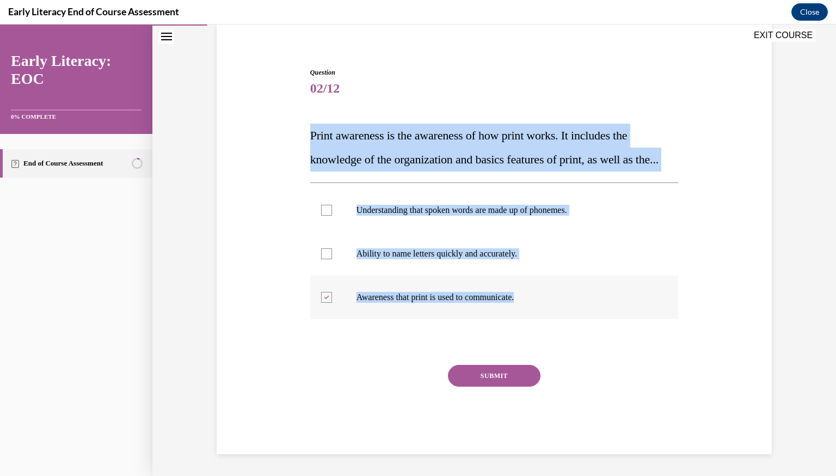
drag, startPoint x: 304, startPoint y: 112, endPoint x: 539, endPoint y: 303, distance: 302.7
click at [539, 303] on div "Question 02/12 Print awareness is the awareness of how print works. It includes…" at bounding box center [494, 244] width 561 height 419
copy div "Print awareness is the awareness of how print works. It includes the knowledge …"
click at [521, 376] on button "SUBMIT" at bounding box center [494, 376] width 93 height 22
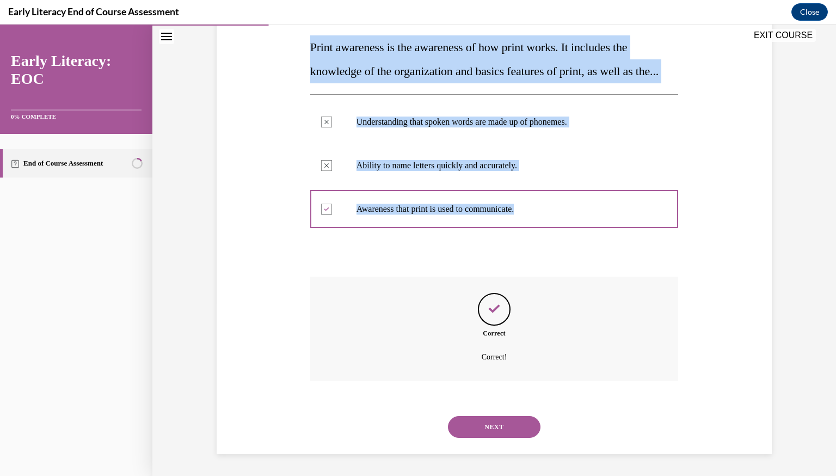
scroll to position [196, 0]
click at [500, 424] on button "NEXT" at bounding box center [494, 427] width 93 height 22
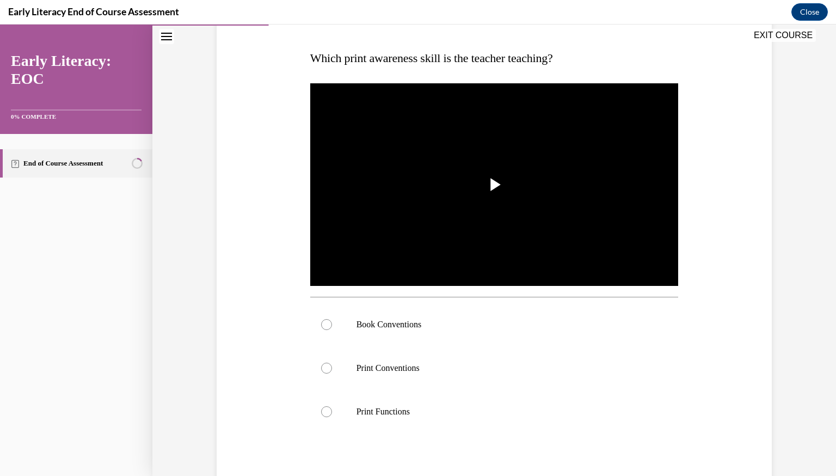
scroll to position [162, 0]
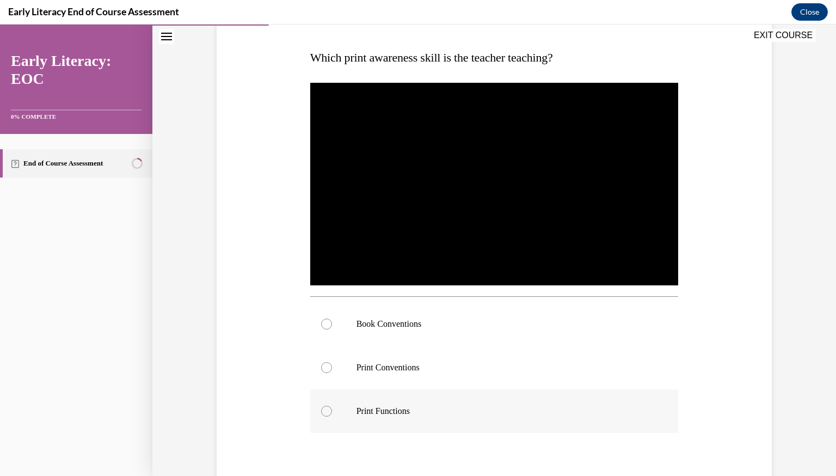
click at [547, 414] on p "Print Functions" at bounding box center [504, 411] width 295 height 11
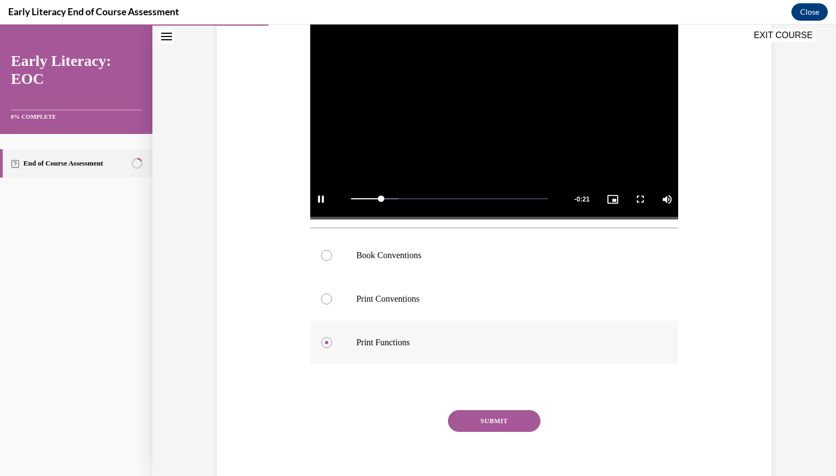
scroll to position [275, 0]
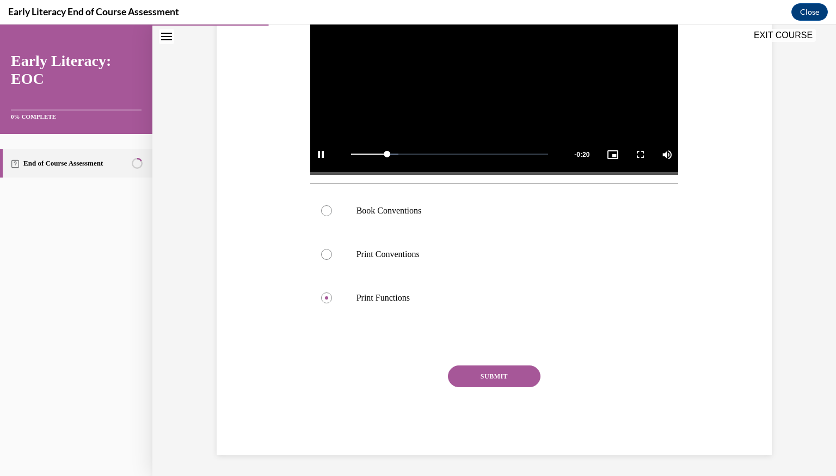
click at [507, 373] on button "SUBMIT" at bounding box center [494, 376] width 93 height 22
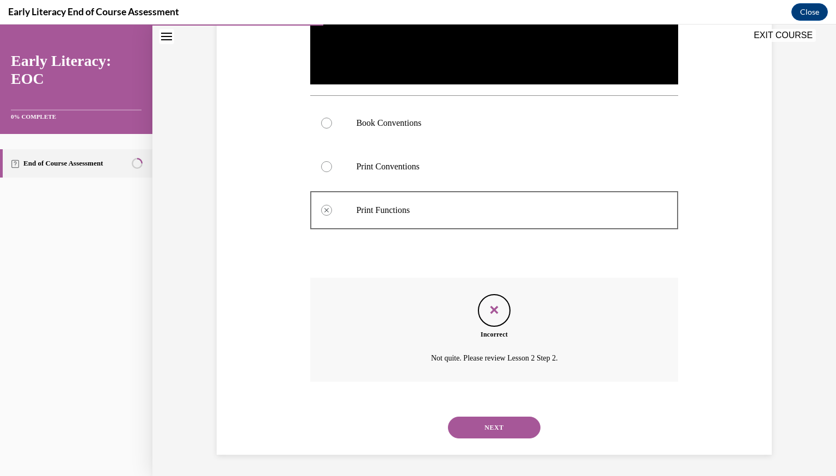
scroll to position [363, 0]
click at [518, 427] on button "NEXT" at bounding box center [494, 427] width 93 height 22
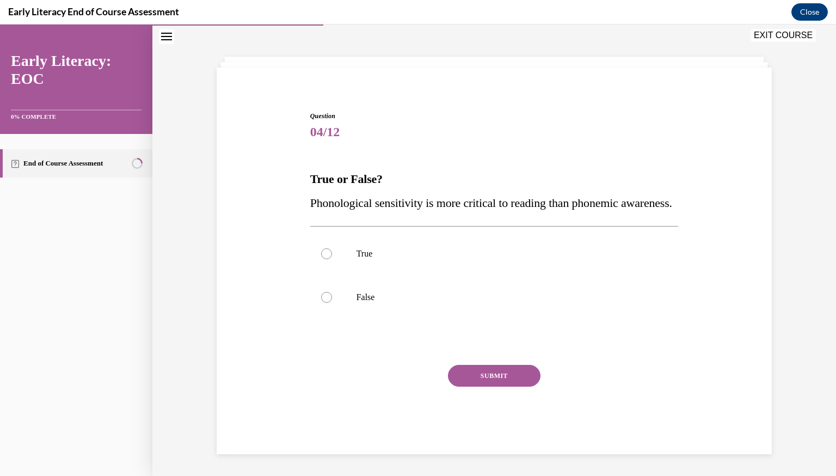
scroll to position [64, 0]
click at [340, 290] on div at bounding box center [494, 297] width 369 height 44
click at [489, 358] on div "Question 04/12 True or False? Phonological sensitivity is more critical to read…" at bounding box center [494, 282] width 369 height 343
click at [488, 369] on button "SUBMIT" at bounding box center [494, 376] width 93 height 22
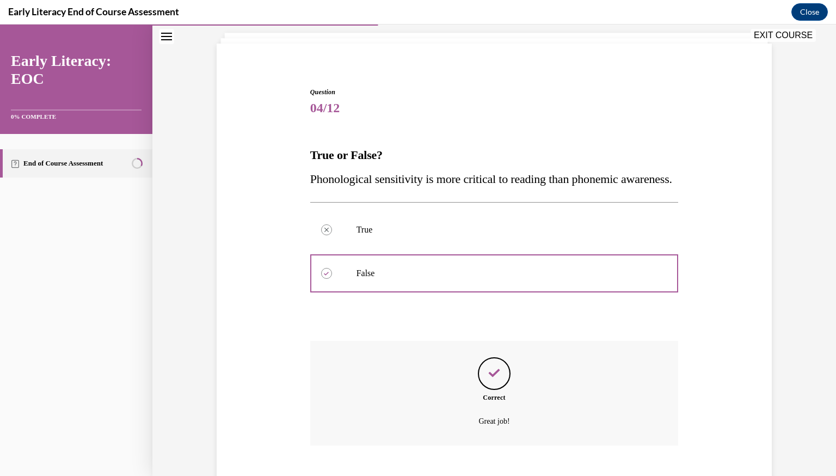
scroll to position [152, 0]
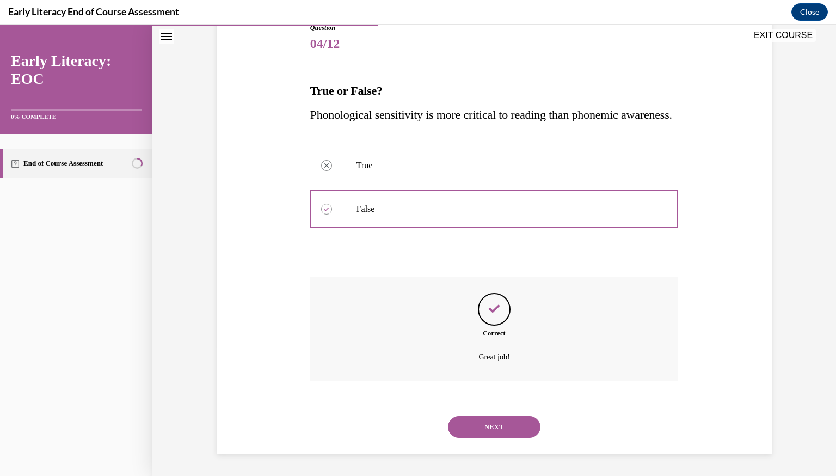
click at [476, 430] on button "NEXT" at bounding box center [494, 427] width 93 height 22
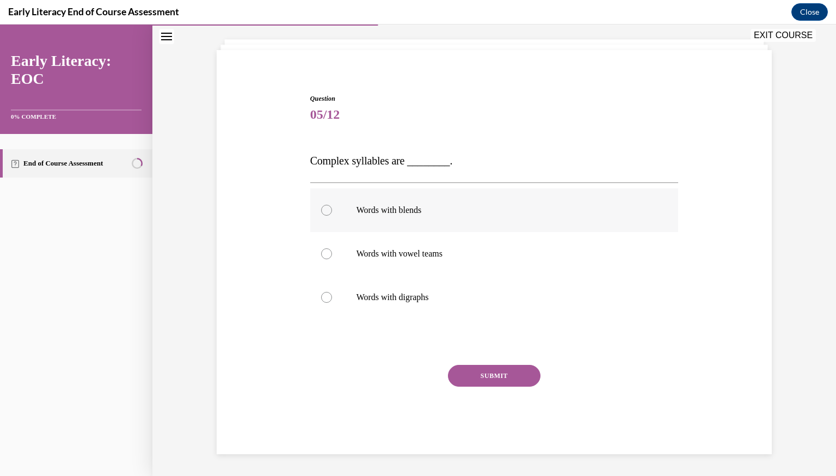
click at [438, 213] on p "Words with blends" at bounding box center [504, 210] width 295 height 11
click at [481, 375] on button "SUBMIT" at bounding box center [494, 376] width 93 height 22
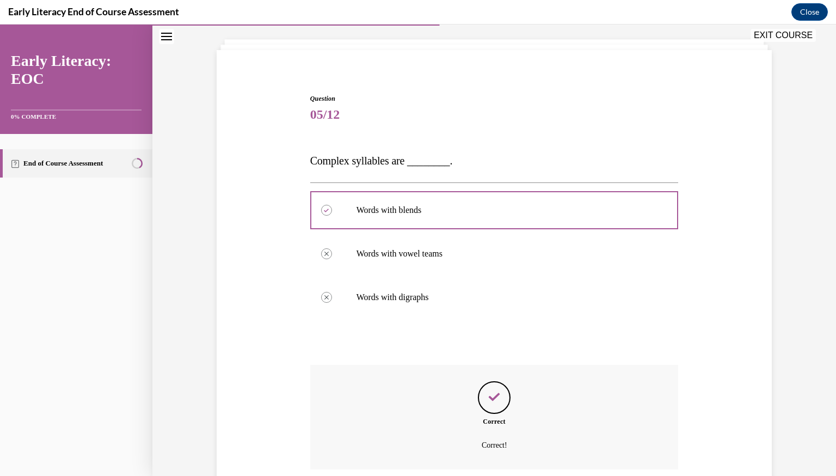
scroll to position [146, 0]
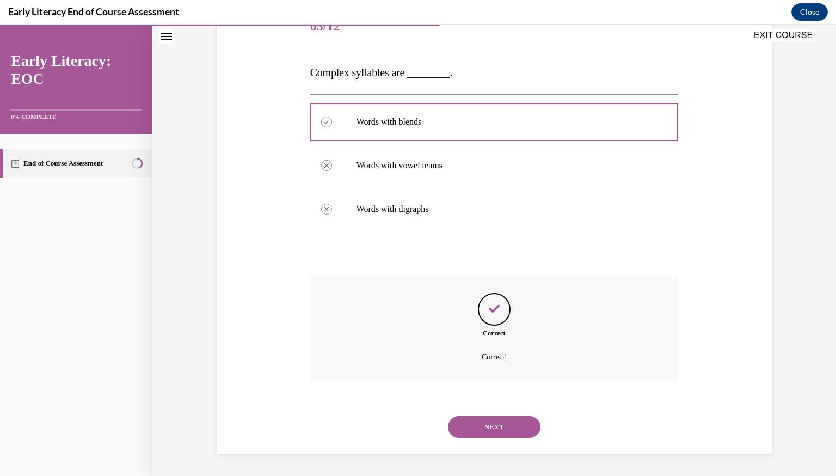
click at [477, 427] on button "NEXT" at bounding box center [494, 427] width 93 height 22
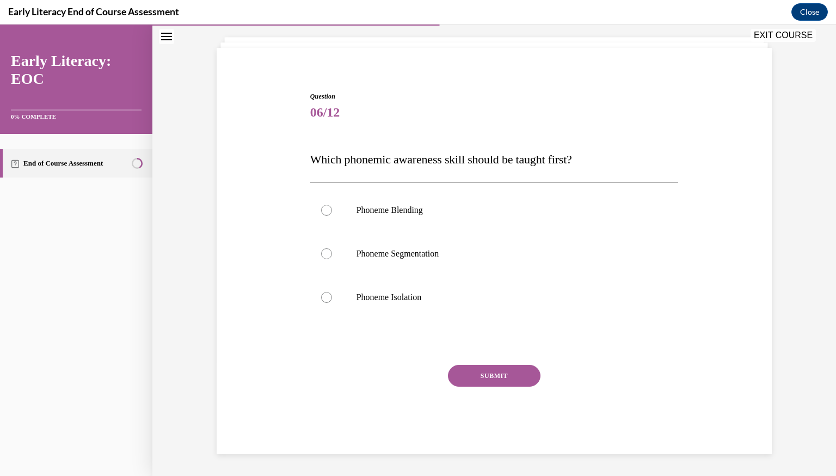
scroll to position [60, 0]
click at [477, 281] on div at bounding box center [494, 297] width 369 height 44
click at [489, 373] on button "SUBMIT" at bounding box center [494, 376] width 93 height 22
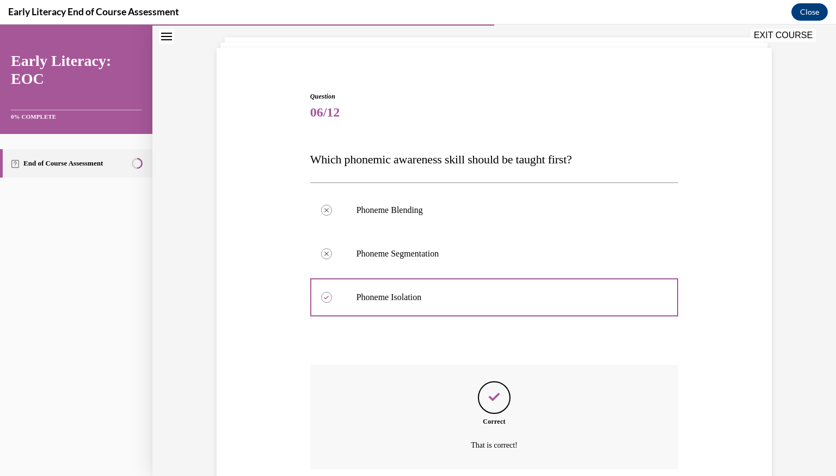
scroll to position [148, 0]
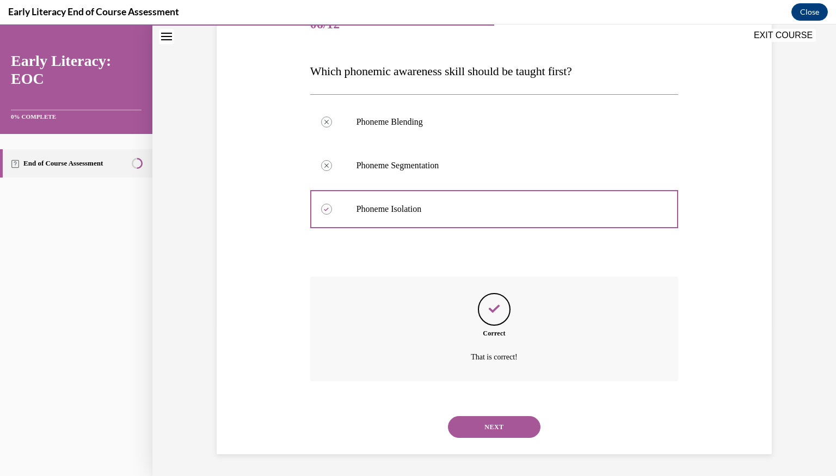
click at [484, 426] on button "NEXT" at bounding box center [494, 427] width 93 height 22
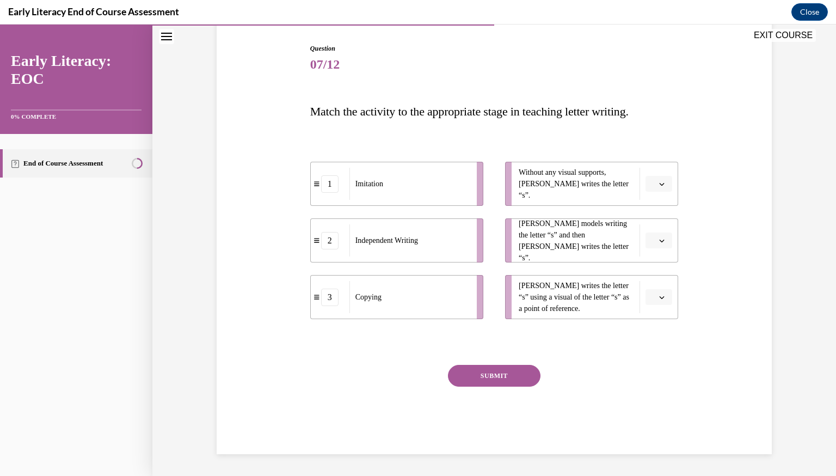
click at [660, 185] on icon "button" at bounding box center [661, 183] width 5 height 5
click at [657, 248] on span "2" at bounding box center [655, 251] width 4 height 9
click at [655, 292] on span "Please select an option" at bounding box center [654, 297] width 4 height 11
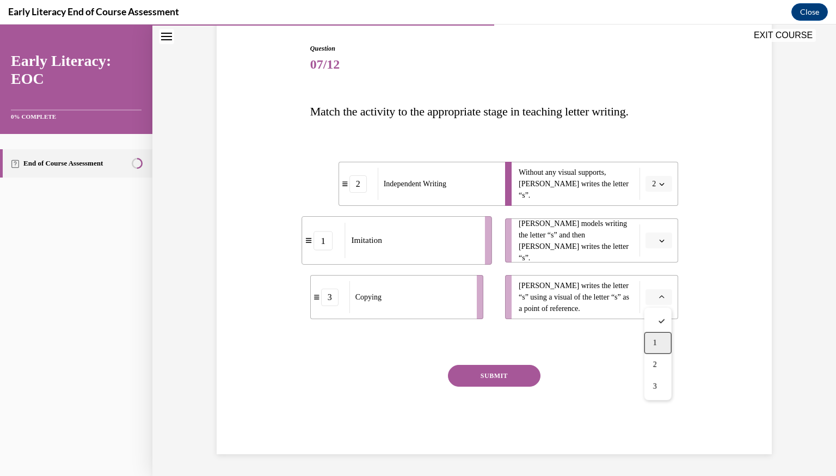
click at [654, 334] on div "1" at bounding box center [658, 343] width 27 height 22
click at [667, 237] on button "button" at bounding box center [659, 240] width 27 height 16
click at [653, 330] on span "3" at bounding box center [655, 330] width 4 height 9
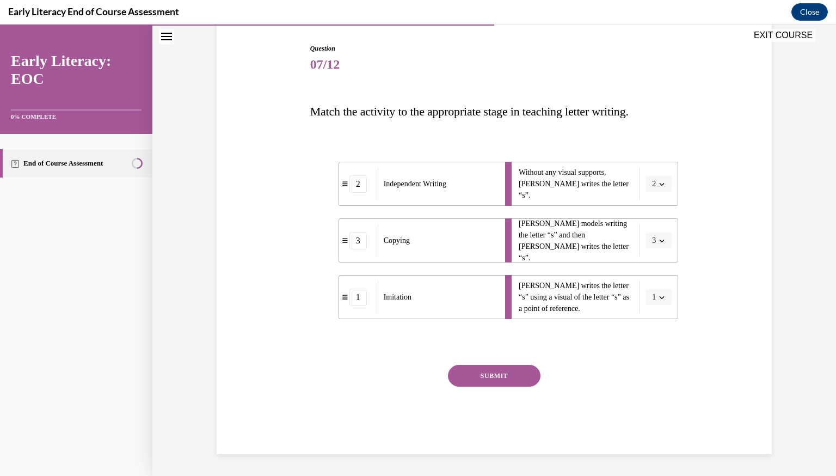
click at [516, 371] on button "SUBMIT" at bounding box center [494, 376] width 93 height 22
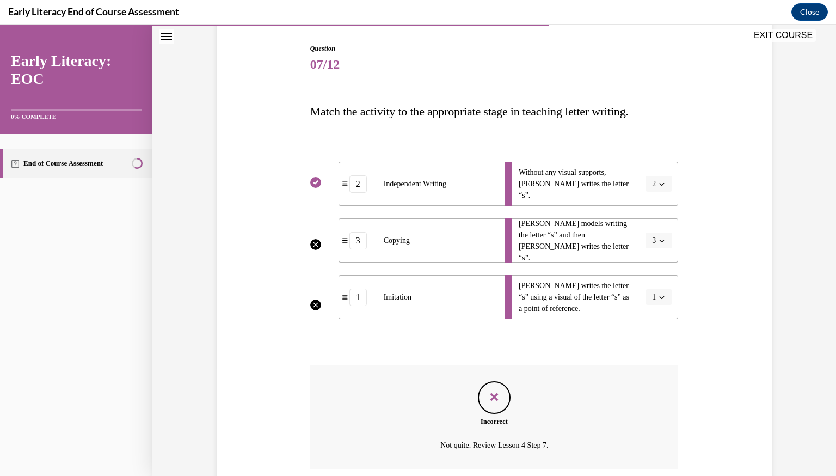
scroll to position [196, 0]
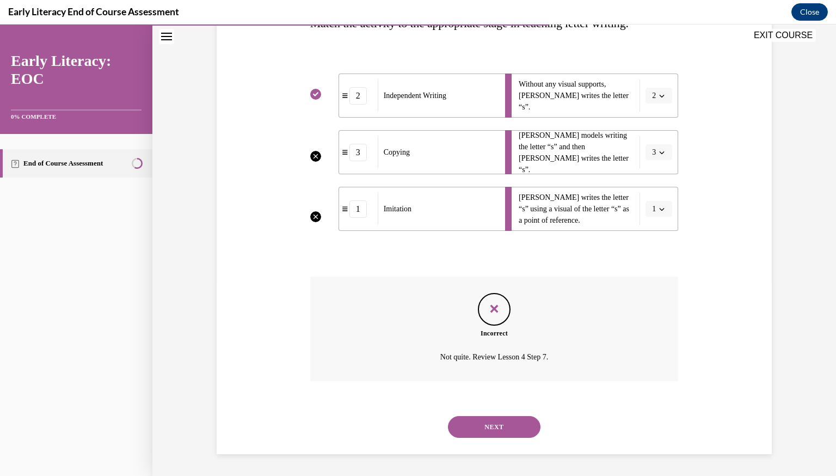
click at [502, 416] on button "NEXT" at bounding box center [494, 427] width 93 height 22
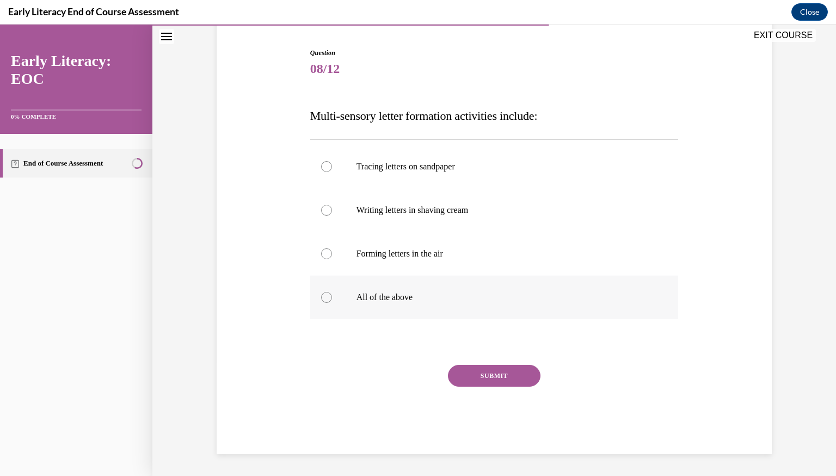
click at [371, 298] on p "All of the above" at bounding box center [504, 297] width 295 height 11
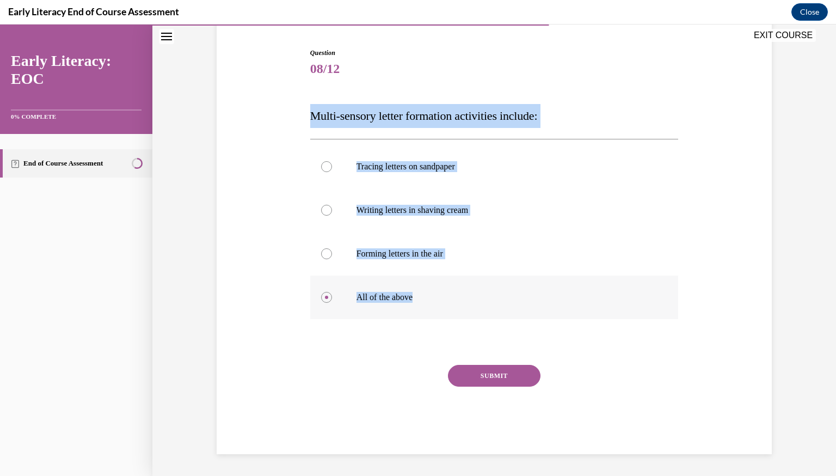
drag, startPoint x: 281, startPoint y: 101, endPoint x: 511, endPoint y: 298, distance: 303.4
click at [511, 298] on div "Question 08/12 Multi-sensory letter formation activities include: Tracing lette…" at bounding box center [494, 234] width 561 height 439
copy div "Multi-sensory letter formation activities include: Tracing letters on sandpaper…"
click at [380, 302] on p "All of the above" at bounding box center [504, 297] width 295 height 11
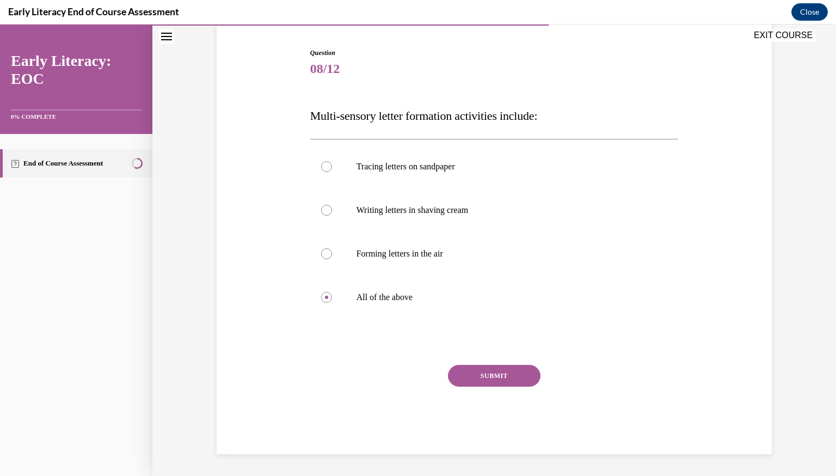
click at [494, 369] on button "SUBMIT" at bounding box center [494, 376] width 93 height 22
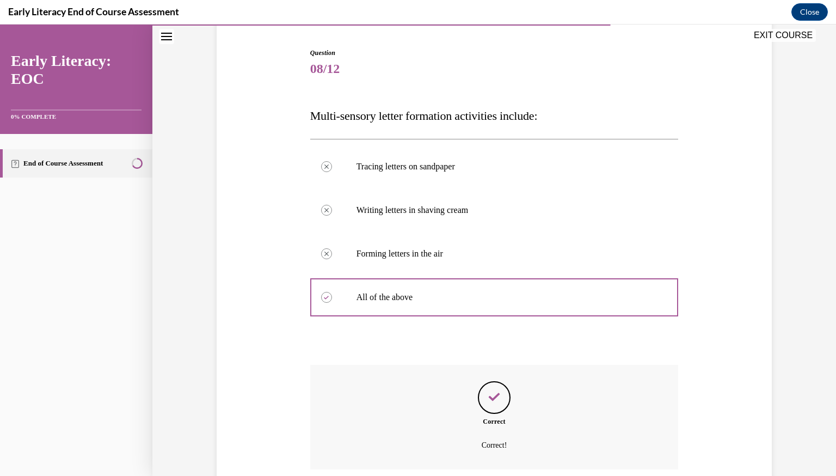
scroll to position [192, 0]
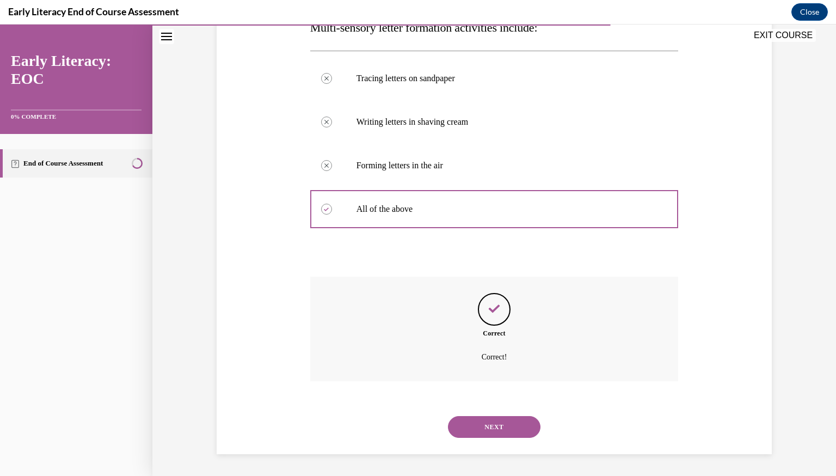
click at [481, 423] on button "NEXT" at bounding box center [494, 427] width 93 height 22
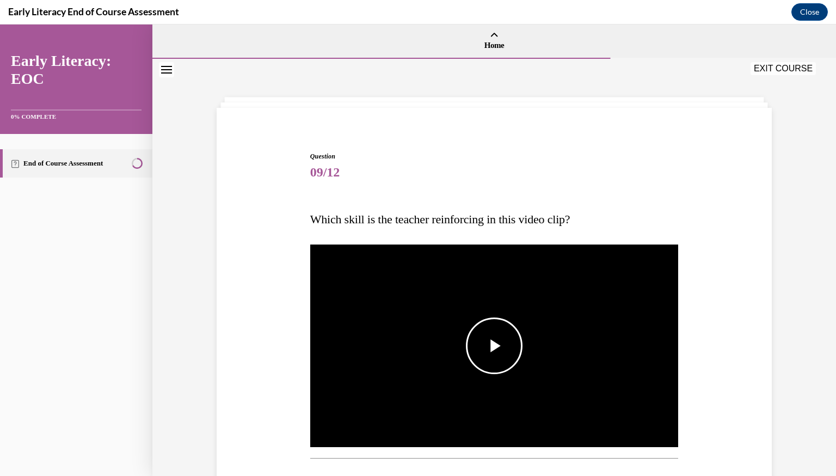
click at [494, 346] on span "Video player" at bounding box center [494, 346] width 0 height 0
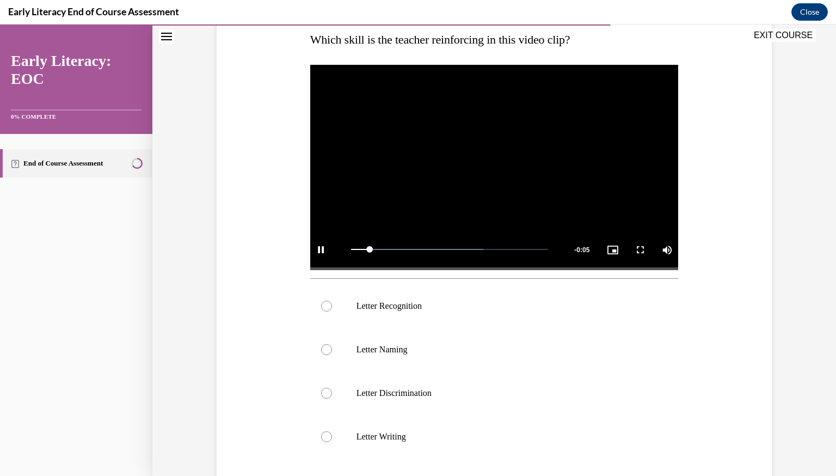
scroll to position [179, 0]
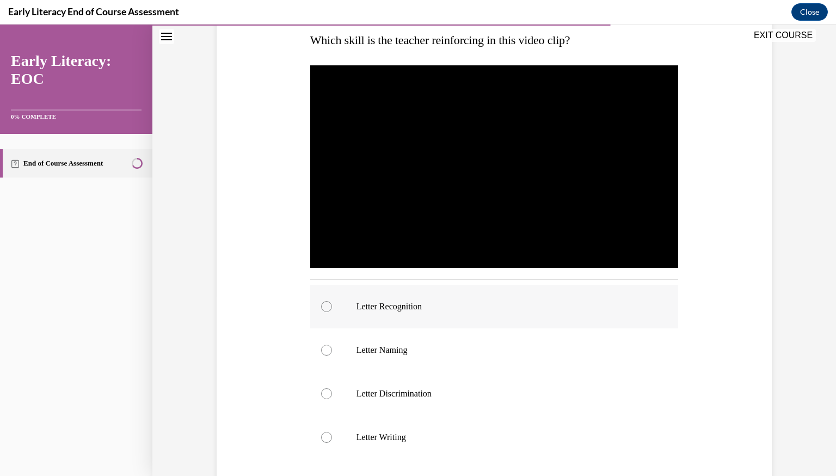
click at [436, 311] on div at bounding box center [494, 307] width 369 height 44
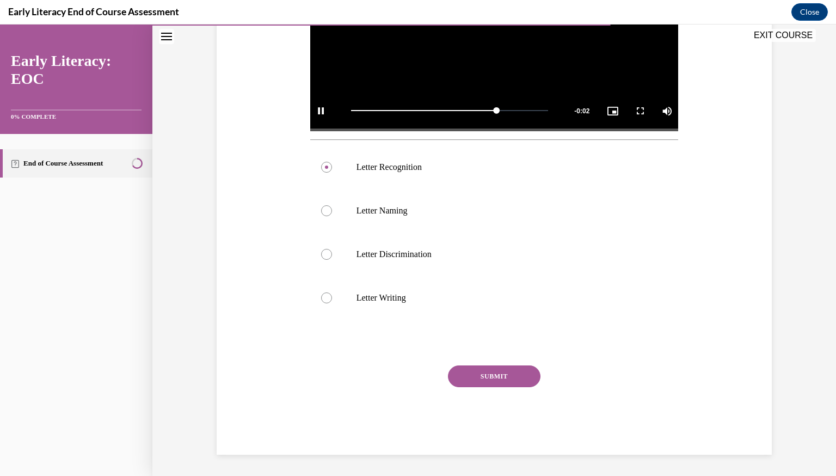
click at [489, 375] on button "SUBMIT" at bounding box center [494, 376] width 93 height 22
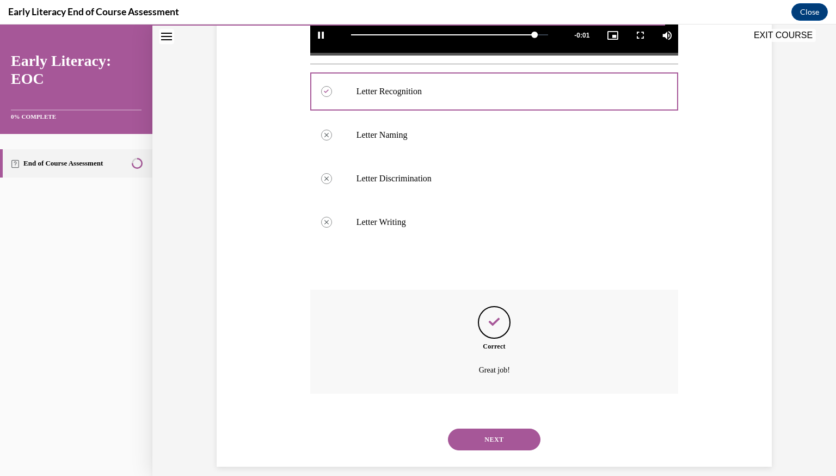
scroll to position [407, 0]
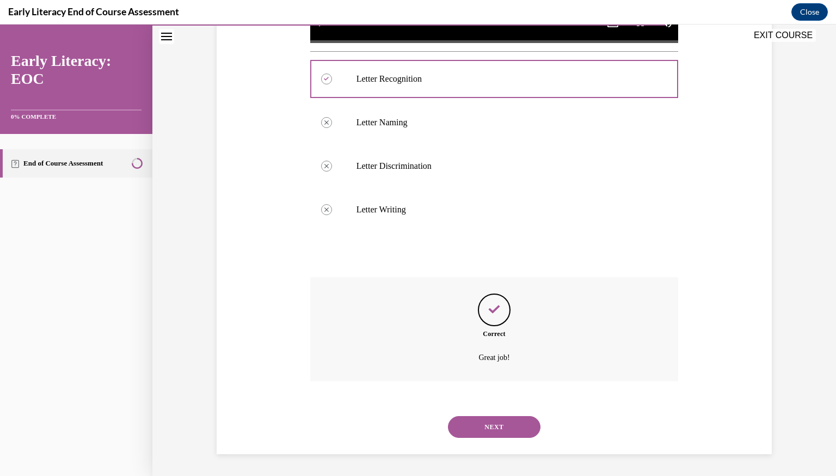
click at [486, 435] on button "NEXT" at bounding box center [494, 427] width 93 height 22
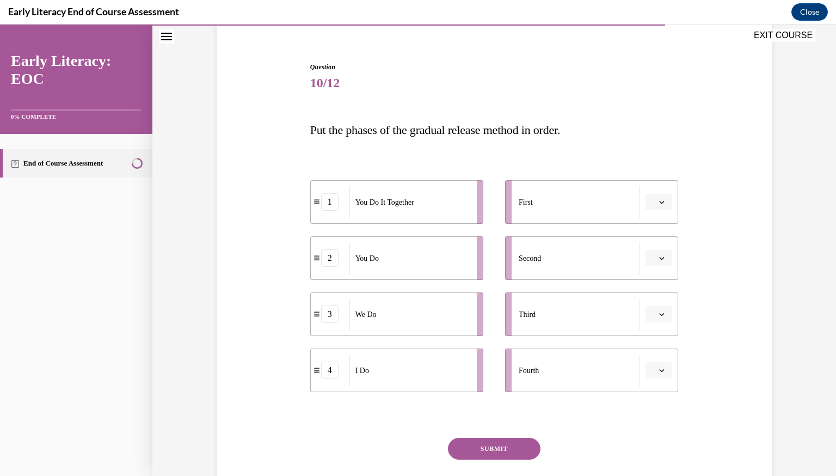
scroll to position [94, 0]
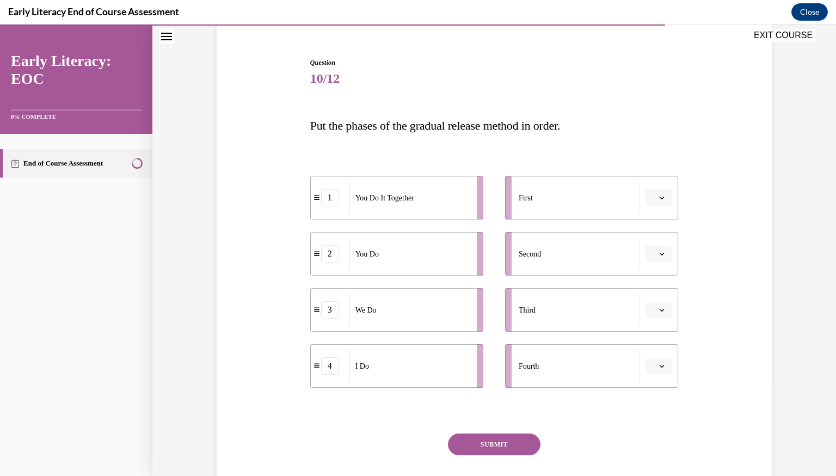
click at [659, 195] on icon "button" at bounding box center [661, 197] width 5 height 5
click at [662, 305] on div "4" at bounding box center [658, 309] width 27 height 22
click at [658, 254] on button "button" at bounding box center [659, 254] width 27 height 16
click at [655, 319] on span "2" at bounding box center [655, 321] width 4 height 9
click at [660, 315] on button "button" at bounding box center [659, 310] width 27 height 16
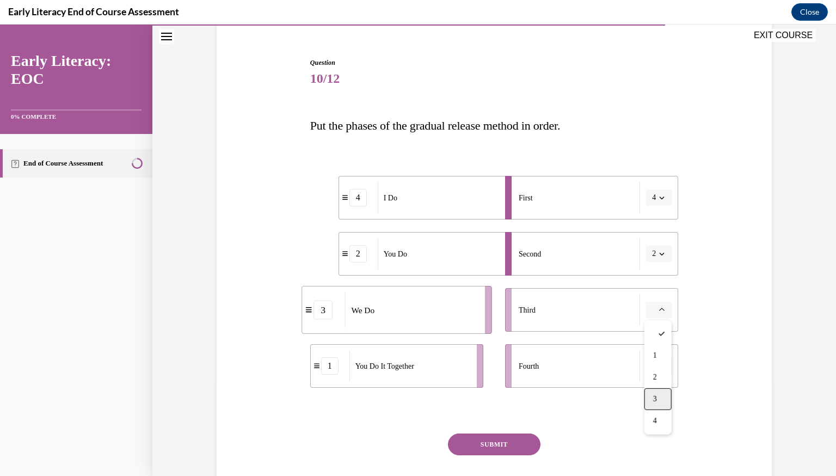
click at [659, 392] on div "3" at bounding box center [658, 399] width 27 height 22
click at [665, 365] on span "button" at bounding box center [662, 366] width 8 height 8
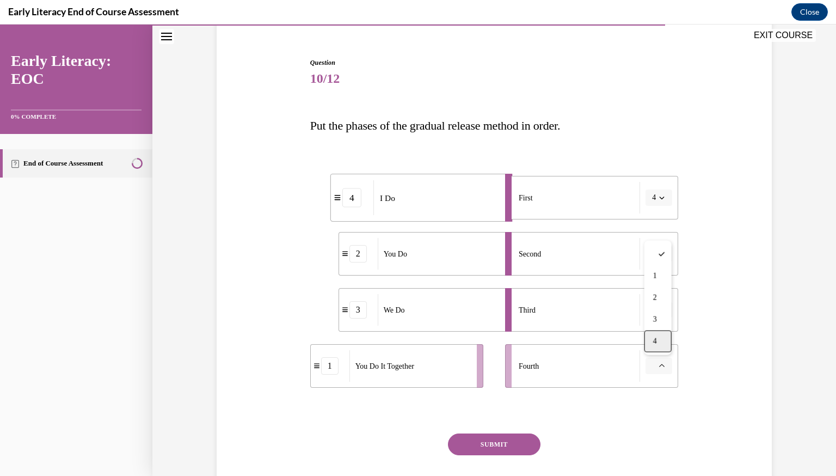
click at [654, 347] on div "4" at bounding box center [658, 341] width 27 height 22
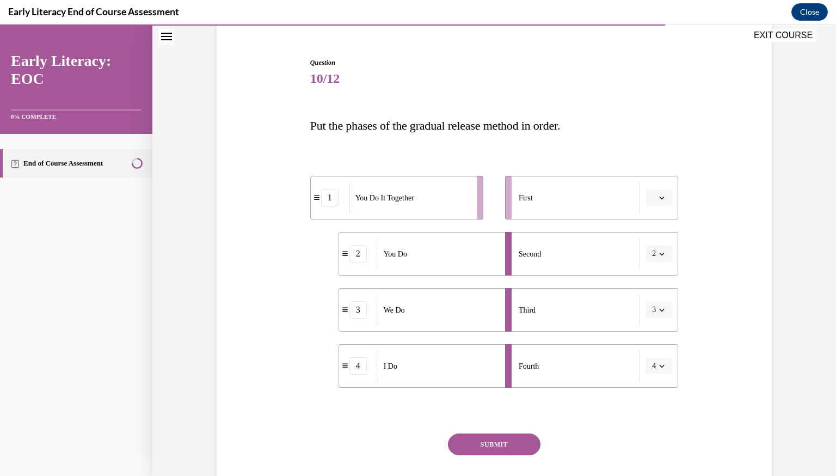
click at [668, 193] on button "button" at bounding box center [659, 197] width 27 height 16
click at [658, 310] on div "4" at bounding box center [658, 309] width 27 height 22
click at [658, 362] on span "button" at bounding box center [662, 366] width 8 height 8
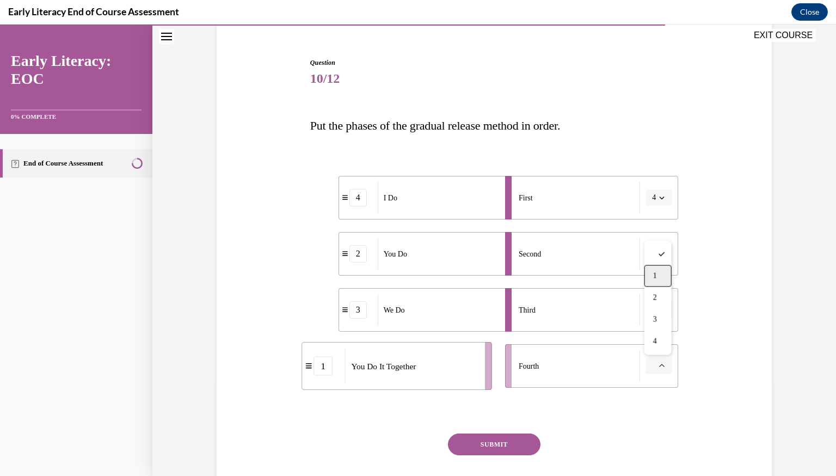
click at [661, 273] on div "1" at bounding box center [658, 276] width 27 height 22
click at [508, 435] on button "SUBMIT" at bounding box center [494, 444] width 93 height 22
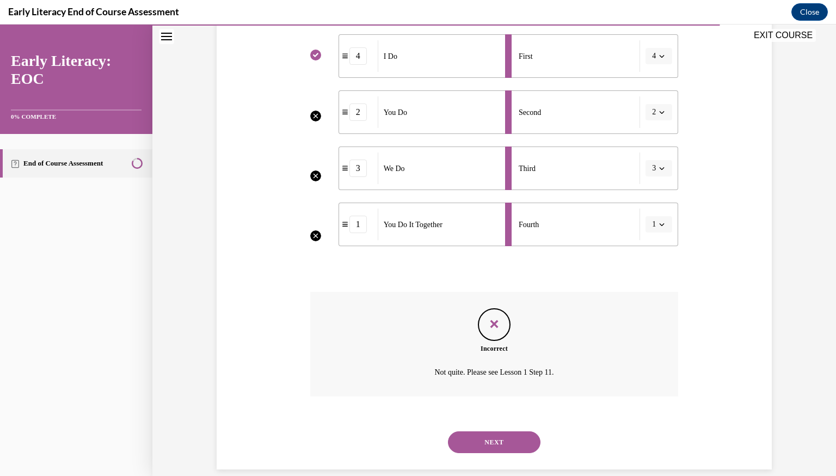
scroll to position [250, 0]
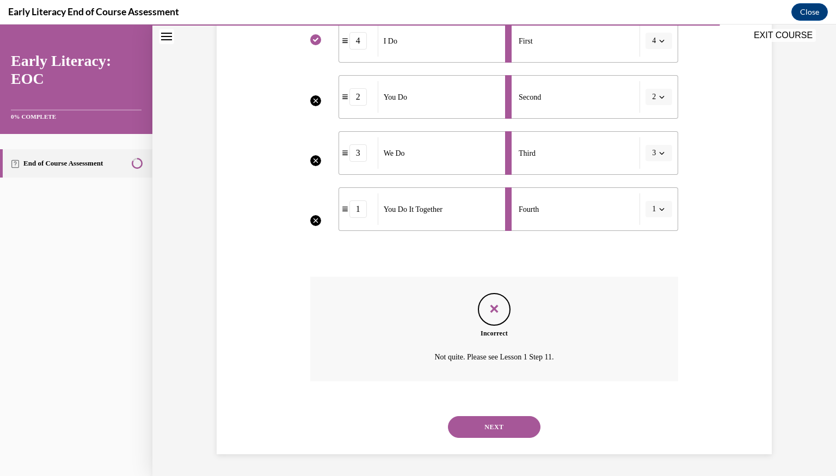
click at [508, 435] on button "NEXT" at bounding box center [494, 427] width 93 height 22
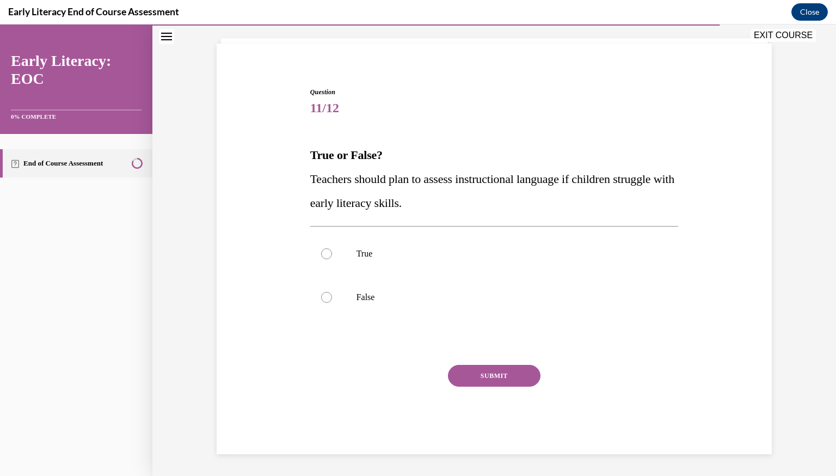
scroll to position [64, 0]
click at [346, 261] on div at bounding box center [494, 254] width 369 height 44
click at [493, 373] on button "SUBMIT" at bounding box center [494, 376] width 93 height 22
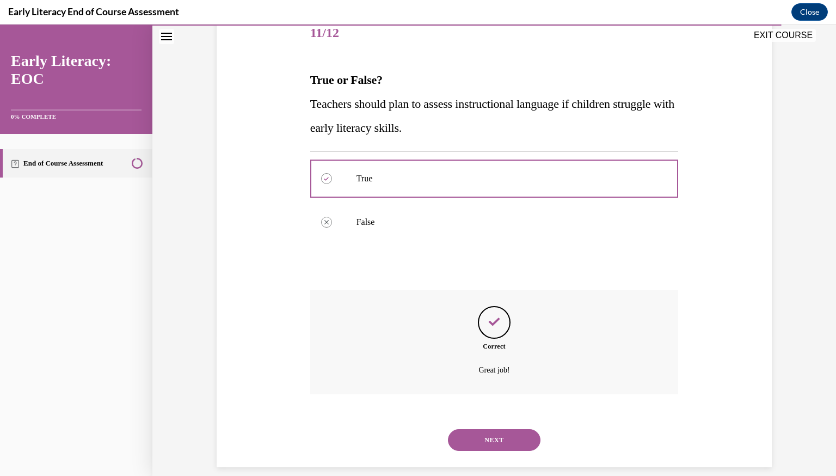
scroll to position [152, 0]
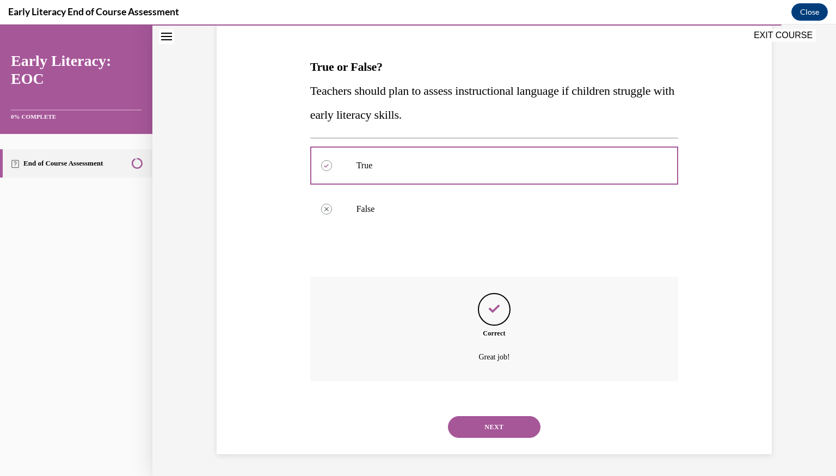
click at [483, 425] on button "NEXT" at bounding box center [494, 427] width 93 height 22
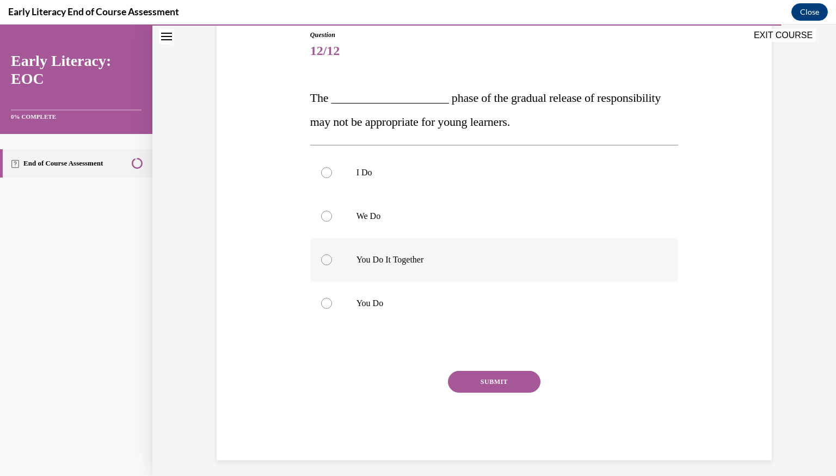
click at [341, 259] on div at bounding box center [494, 260] width 369 height 44
click at [513, 387] on button "SUBMIT" at bounding box center [494, 382] width 93 height 22
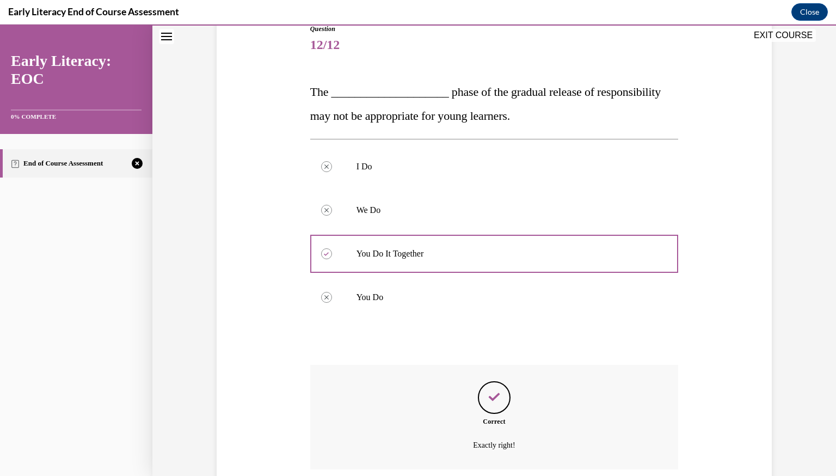
scroll to position [216, 0]
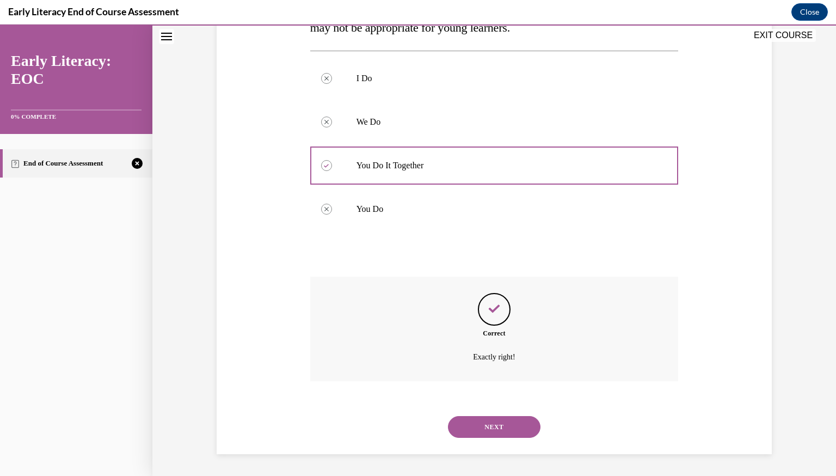
click at [490, 422] on button "NEXT" at bounding box center [494, 427] width 93 height 22
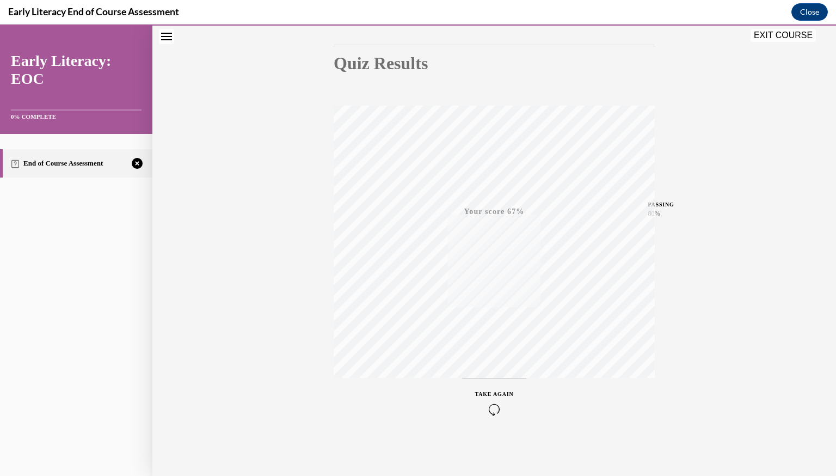
click at [502, 413] on icon "button" at bounding box center [494, 409] width 39 height 12
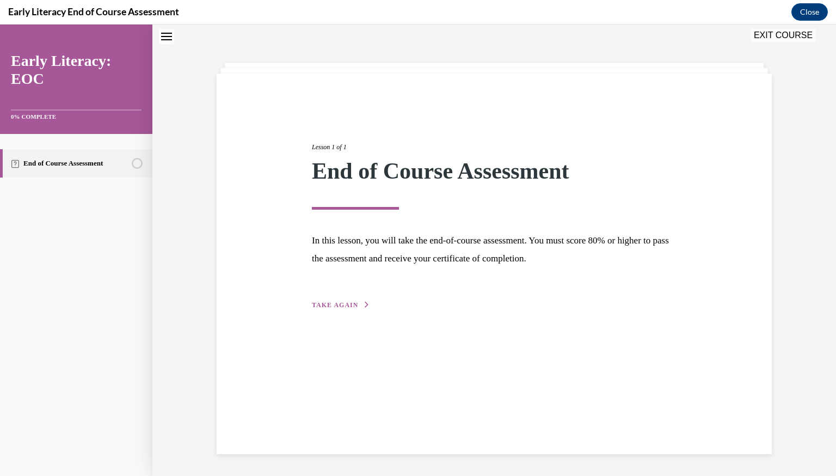
scroll to position [34, 0]
